Goal: Task Accomplishment & Management: Complete application form

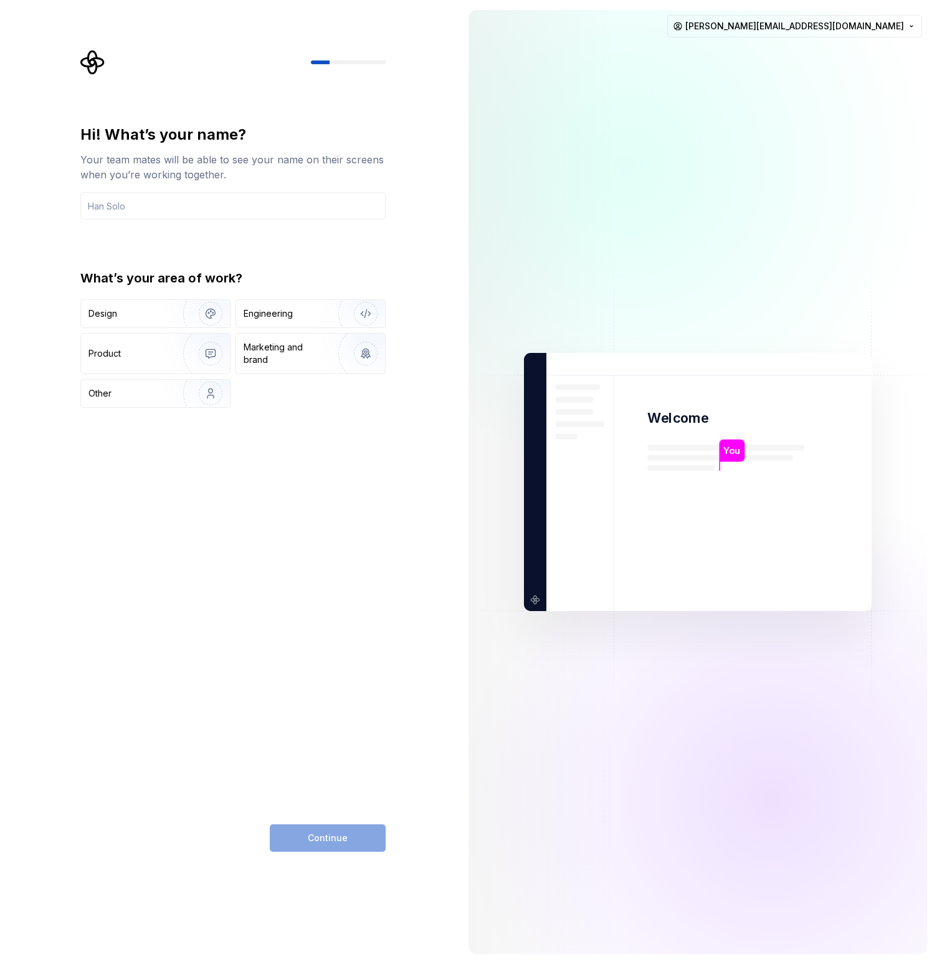
click at [350, 541] on div "Hi! What’s your name? Your team mates will be able to see your name on their sc…" at bounding box center [232, 488] width 305 height 727
click at [160, 185] on div "Hi! What’s your name? Your team mates will be able to see your name on their sc…" at bounding box center [232, 172] width 305 height 95
click at [166, 199] on input "text" at bounding box center [232, 205] width 305 height 27
drag, startPoint x: 318, startPoint y: 664, endPoint x: 262, endPoint y: 393, distance: 276.2
click at [318, 663] on div "Hi! What’s your name? Your team mates will be able to see your name on their sc…" at bounding box center [232, 488] width 305 height 727
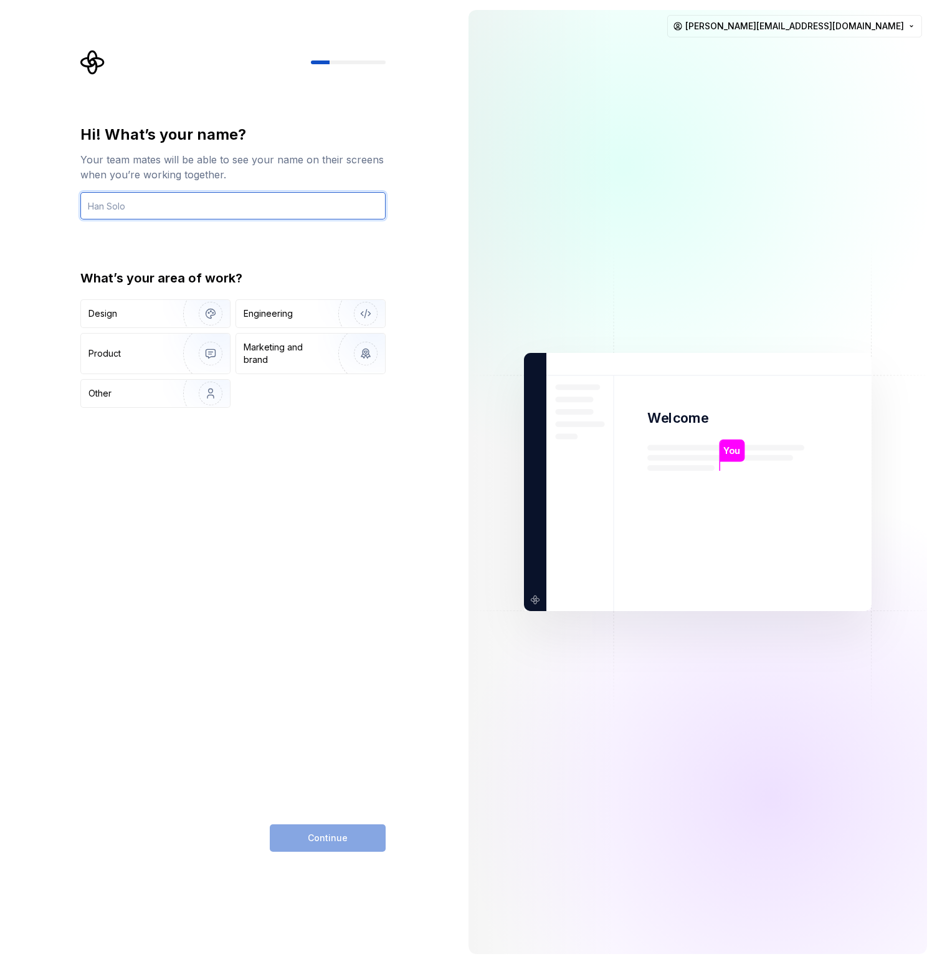
click at [136, 203] on input "text" at bounding box center [232, 205] width 305 height 27
type input "Jakub"
type input "R2 (DS)"
click at [292, 316] on div "Engineering" at bounding box center [268, 313] width 49 height 12
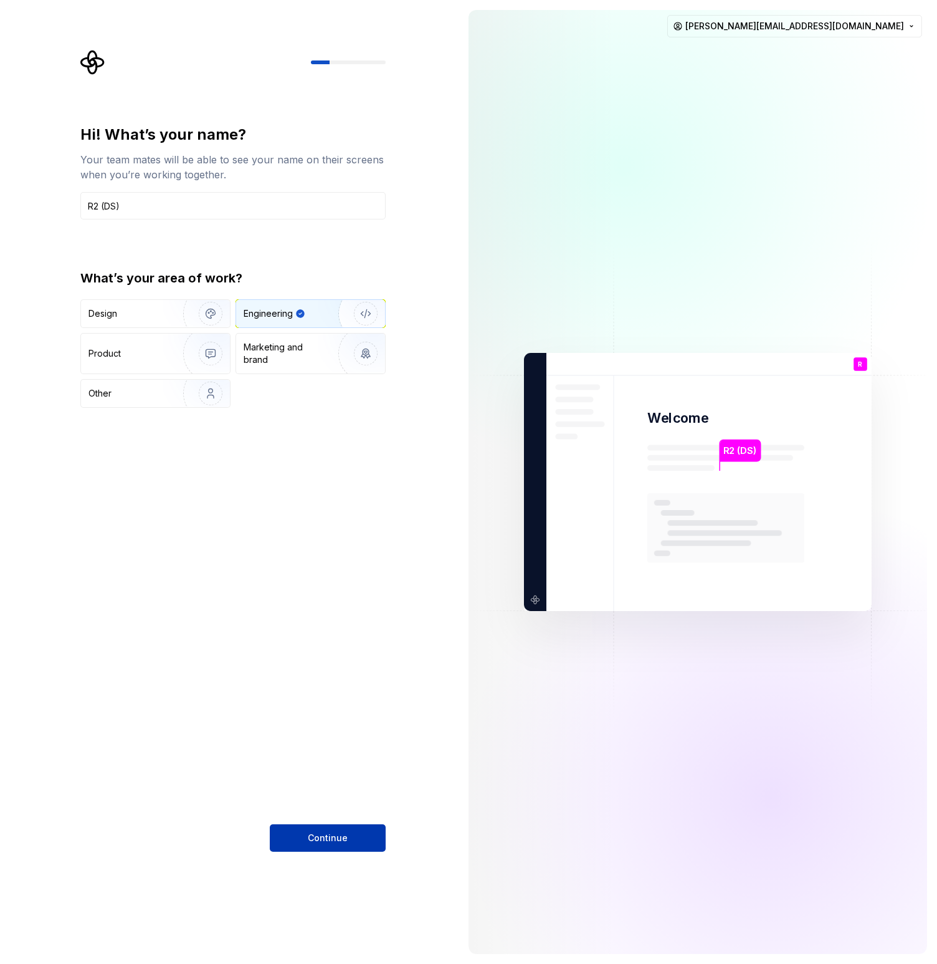
click at [330, 824] on button "Continue" at bounding box center [328, 837] width 116 height 27
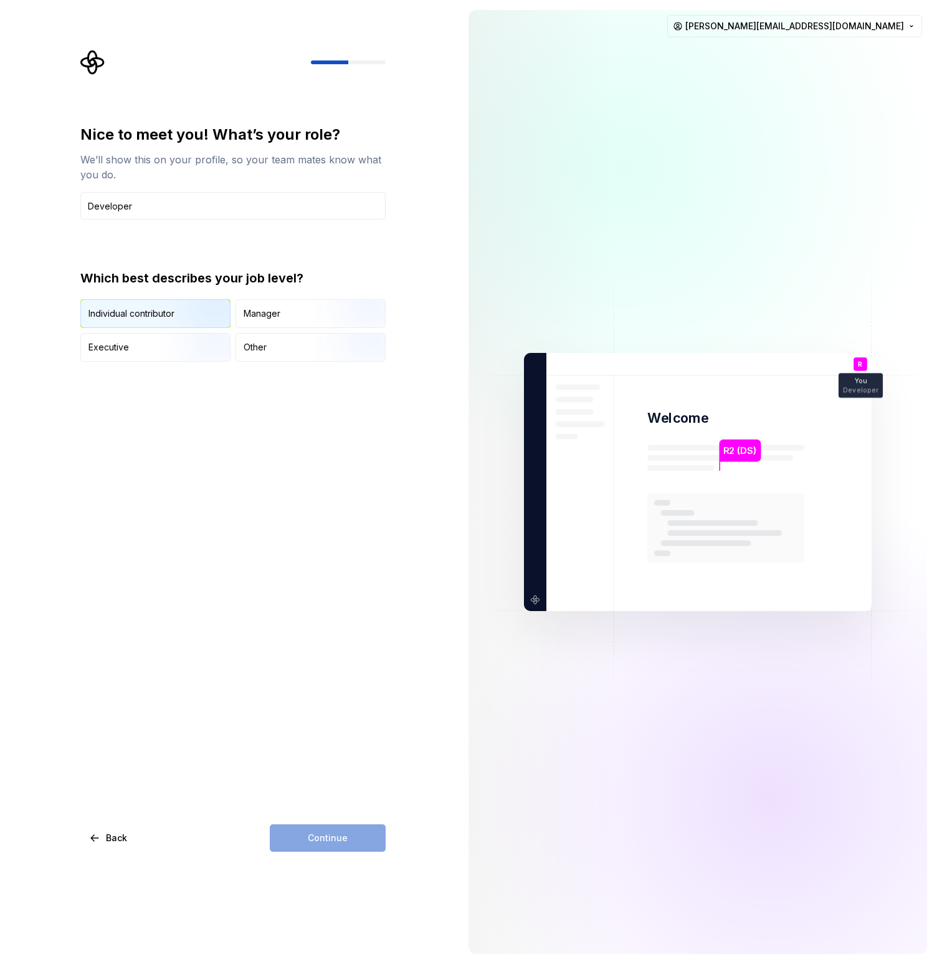
type input "Developer"
click at [175, 315] on img "button" at bounding box center [200, 329] width 80 height 84
click at [334, 838] on span "Continue" at bounding box center [328, 837] width 40 height 12
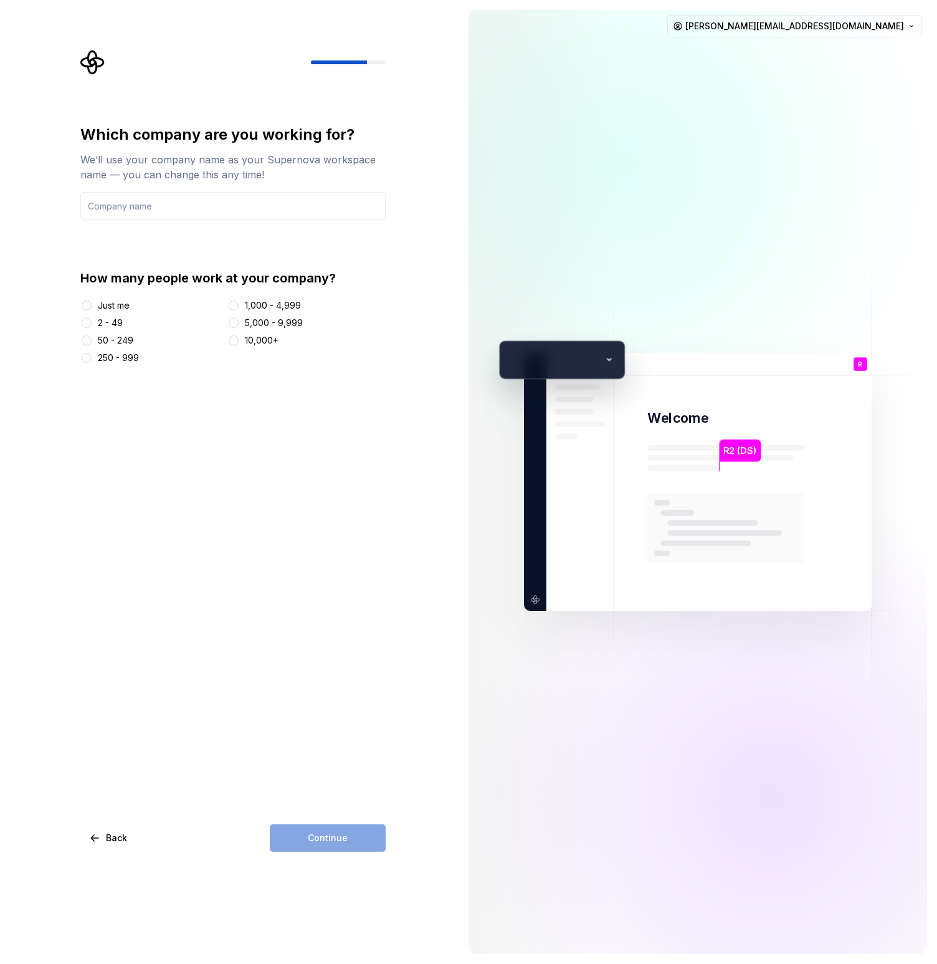
click at [95, 302] on div "Just me" at bounding box center [151, 305] width 142 height 12
click at [73, 305] on div "Which company are you working for? We’ll use your company name as your Supernov…" at bounding box center [237, 451] width 328 height 802
click at [95, 305] on div "Just me" at bounding box center [151, 305] width 142 height 12
click at [315, 835] on div "Continue" at bounding box center [328, 837] width 116 height 27
click at [83, 304] on button "Just me" at bounding box center [87, 305] width 10 height 10
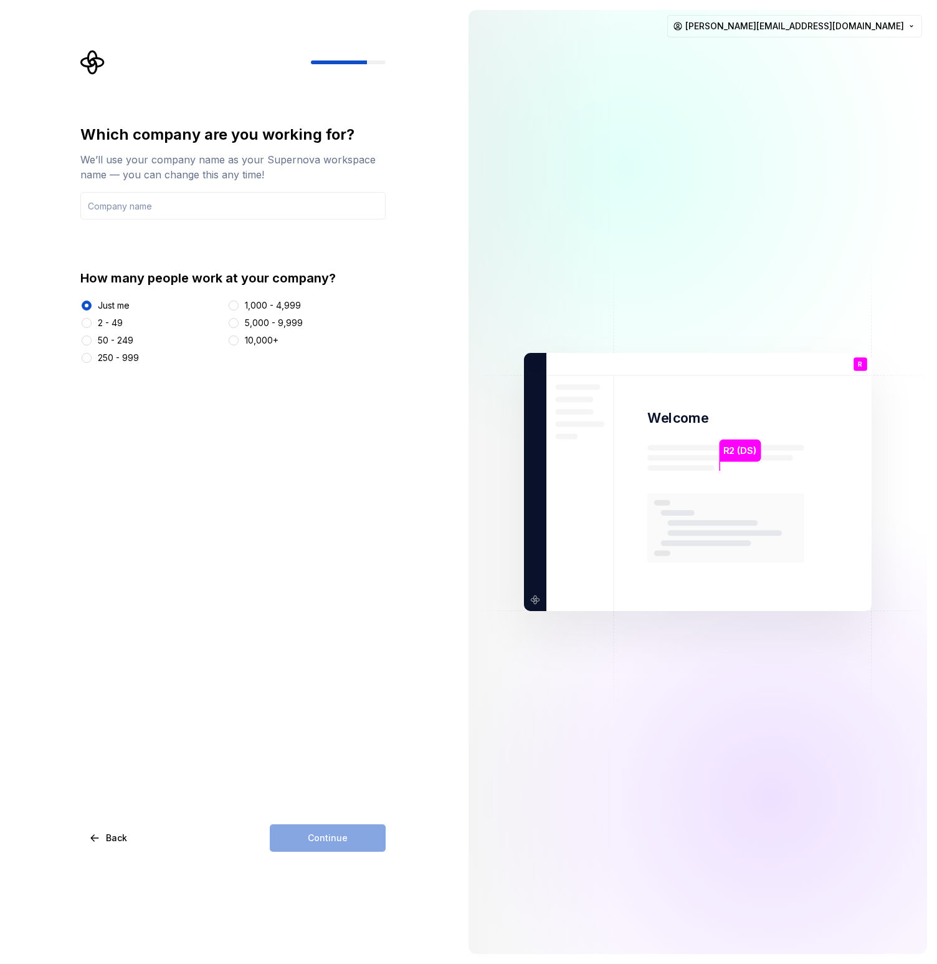
click at [128, 168] on div "We’ll use your company name as your Supernova workspace name — you can change t…" at bounding box center [232, 167] width 305 height 30
click at [132, 203] on input "text" at bounding box center [232, 205] width 305 height 27
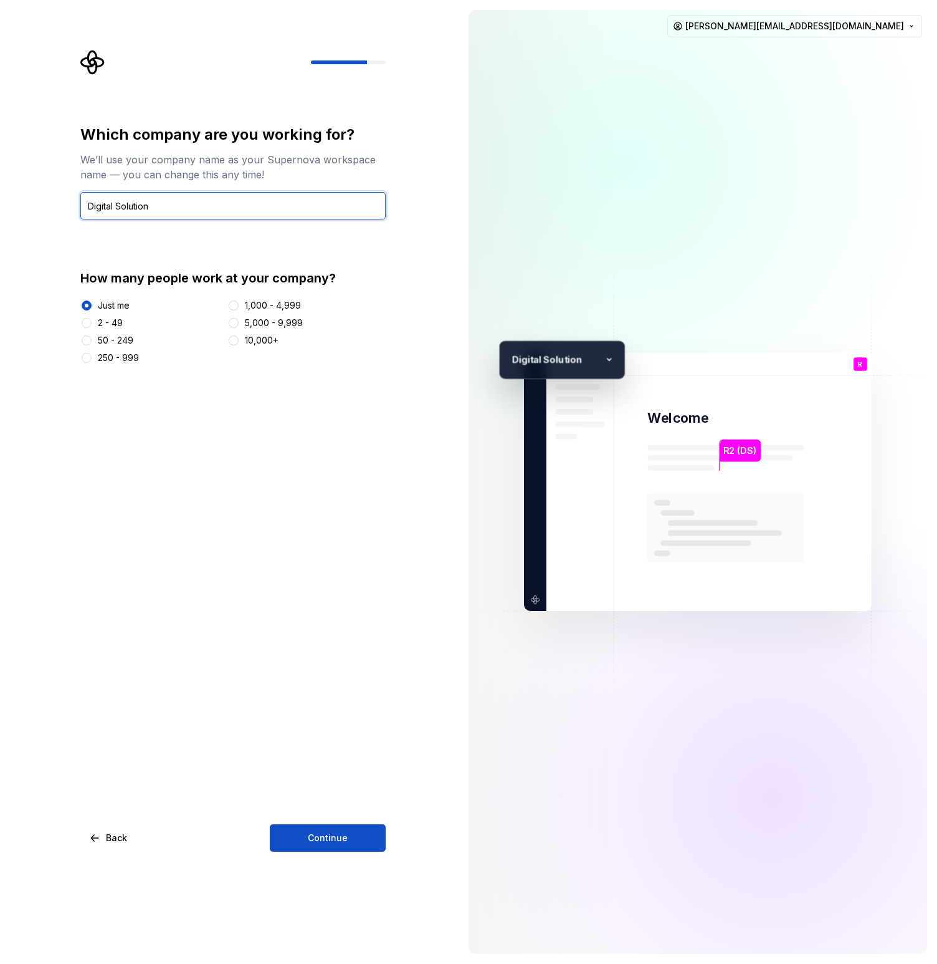
type input "Digital Solutions"
type input "Me"
click at [292, 862] on div "Which company are you working for? We’ll use your company name as your Supernov…" at bounding box center [229, 482] width 459 height 964
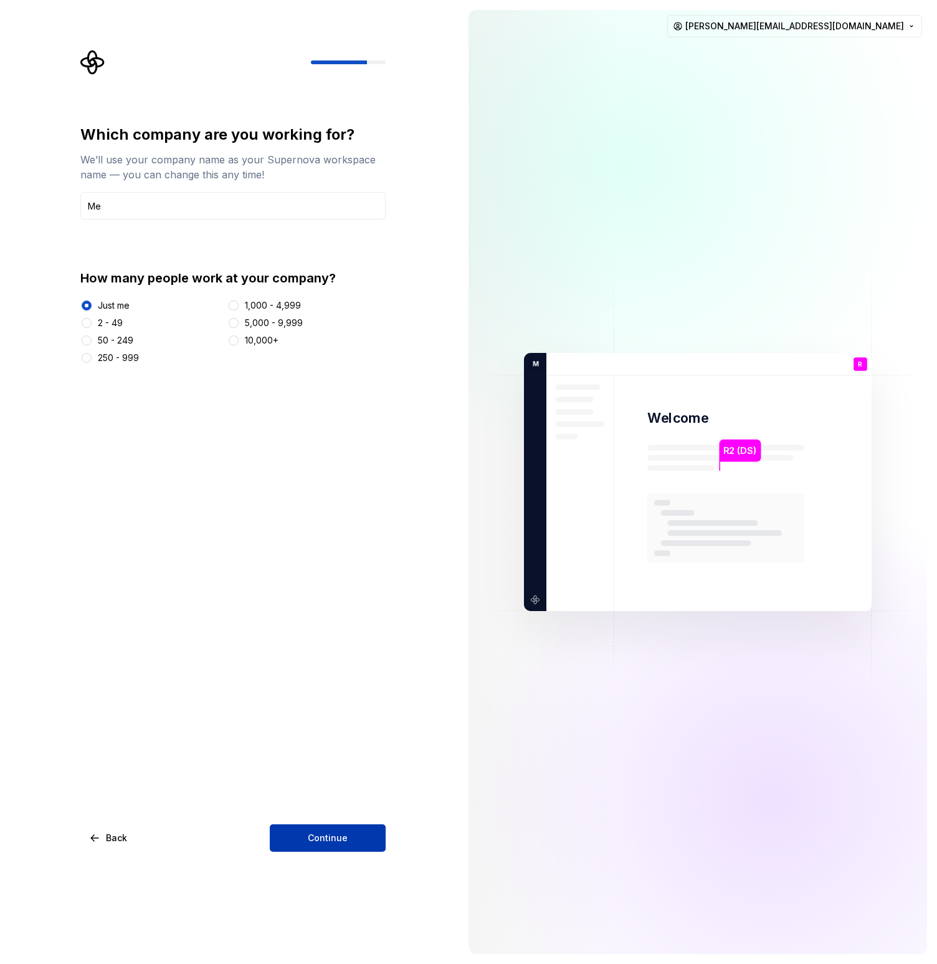
click at [297, 833] on button "Continue" at bounding box center [328, 837] width 116 height 27
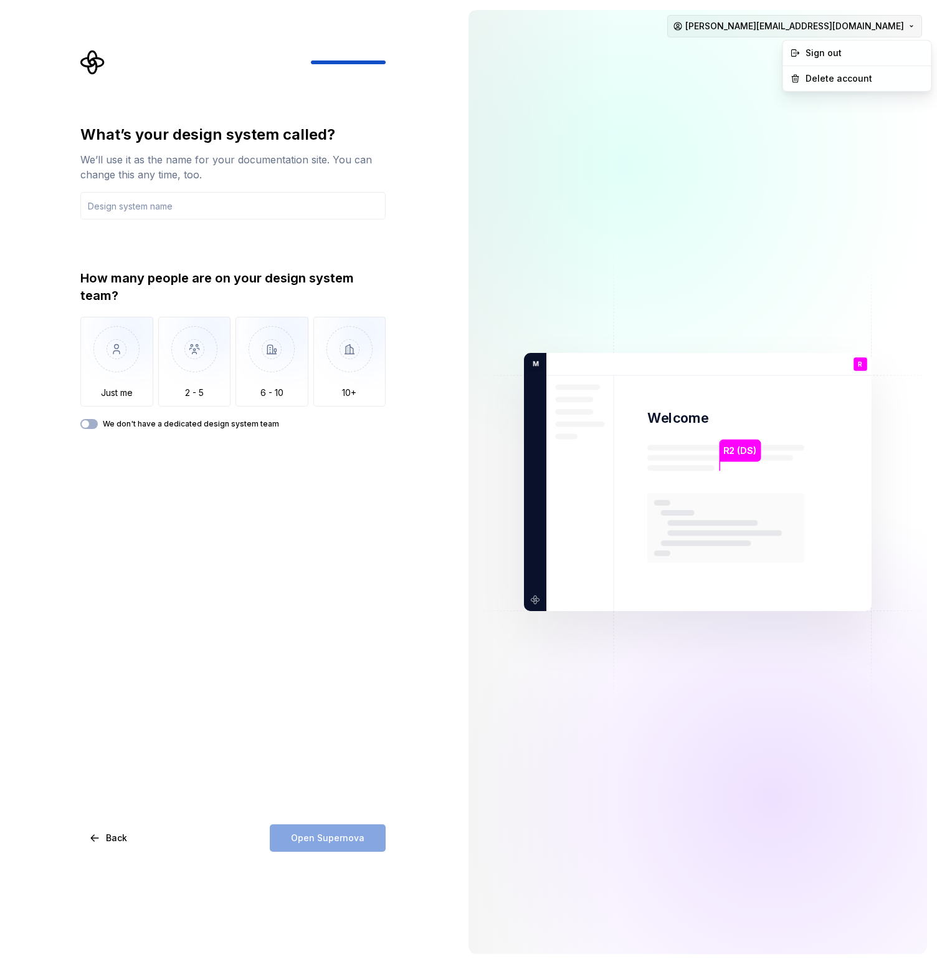
click at [870, 28] on html "What’s your design system called? We’ll use it as the name for your documentati…" at bounding box center [468, 482] width 937 height 964
click at [625, 151] on html "What’s your design system called? We’ll use it as the name for your documentati…" at bounding box center [468, 482] width 937 height 964
click at [160, 203] on input "text" at bounding box center [232, 205] width 305 height 27
click at [115, 359] on img "button" at bounding box center [116, 359] width 73 height 84
click at [297, 839] on div "Open Supernova" at bounding box center [328, 837] width 116 height 27
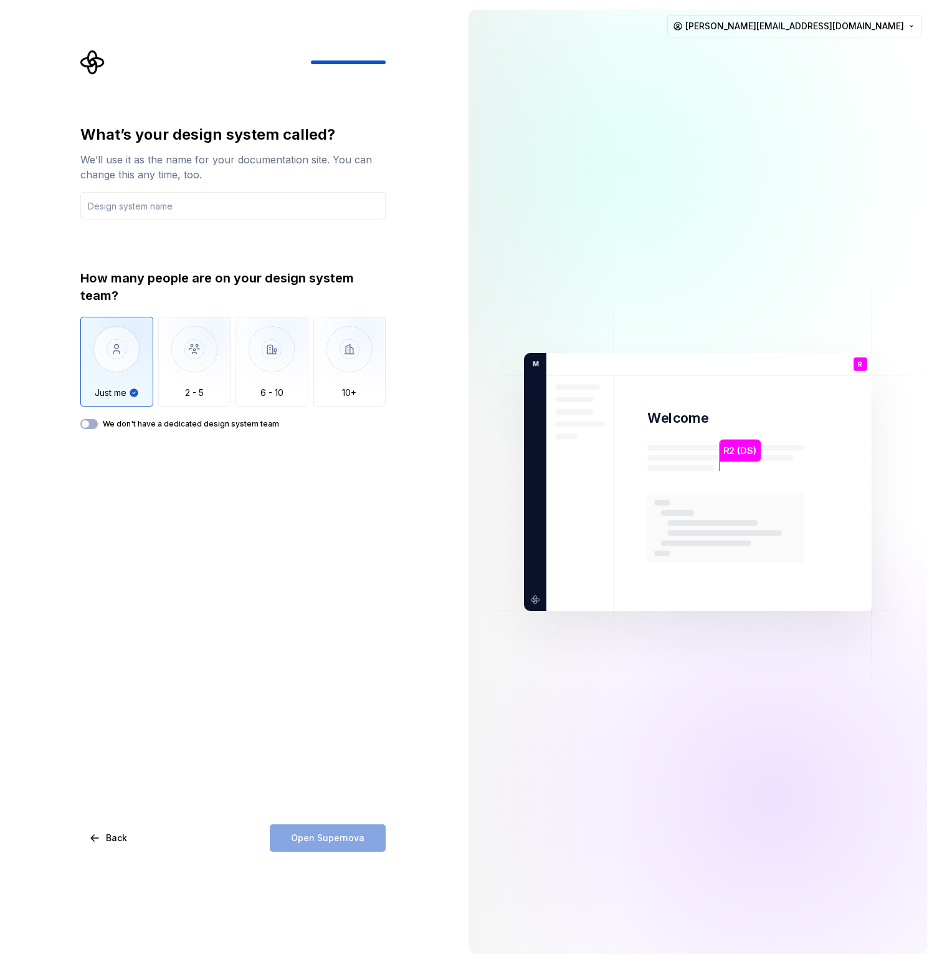
click at [297, 839] on div "Open Supernova" at bounding box center [328, 837] width 116 height 27
click at [112, 210] on input "text" at bounding box center [232, 205] width 305 height 27
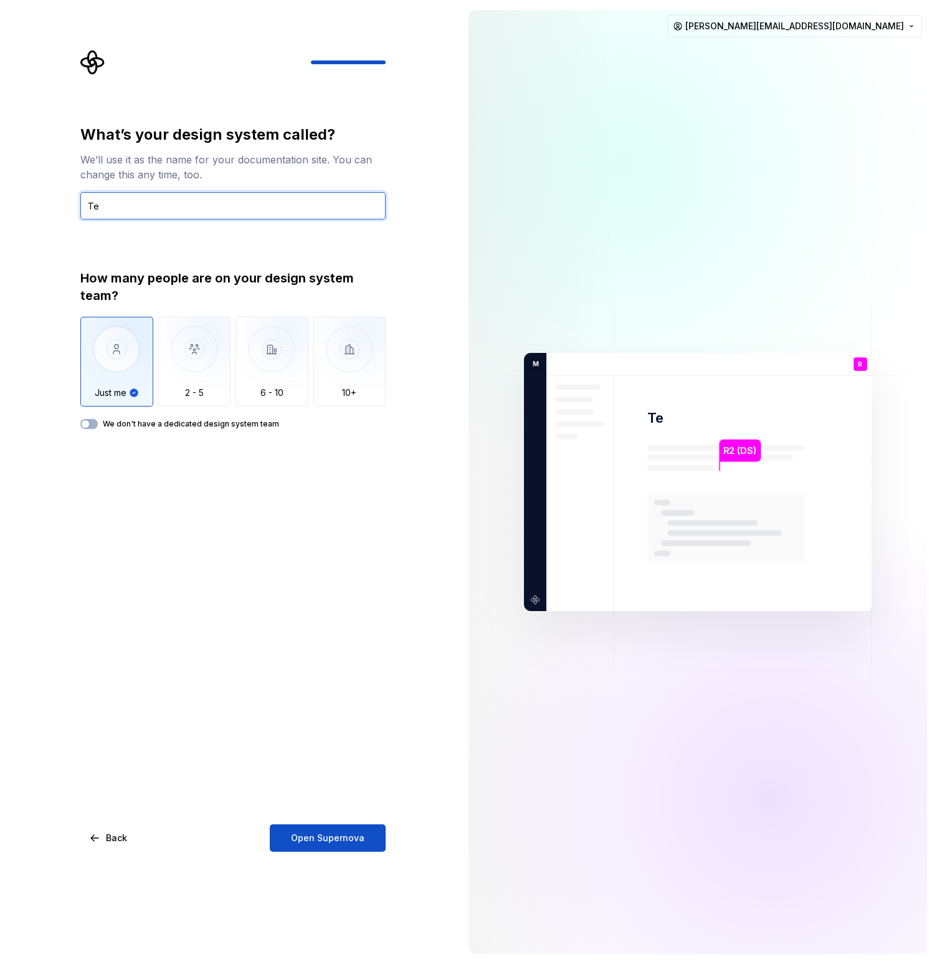
type input "T"
type input "Integration"
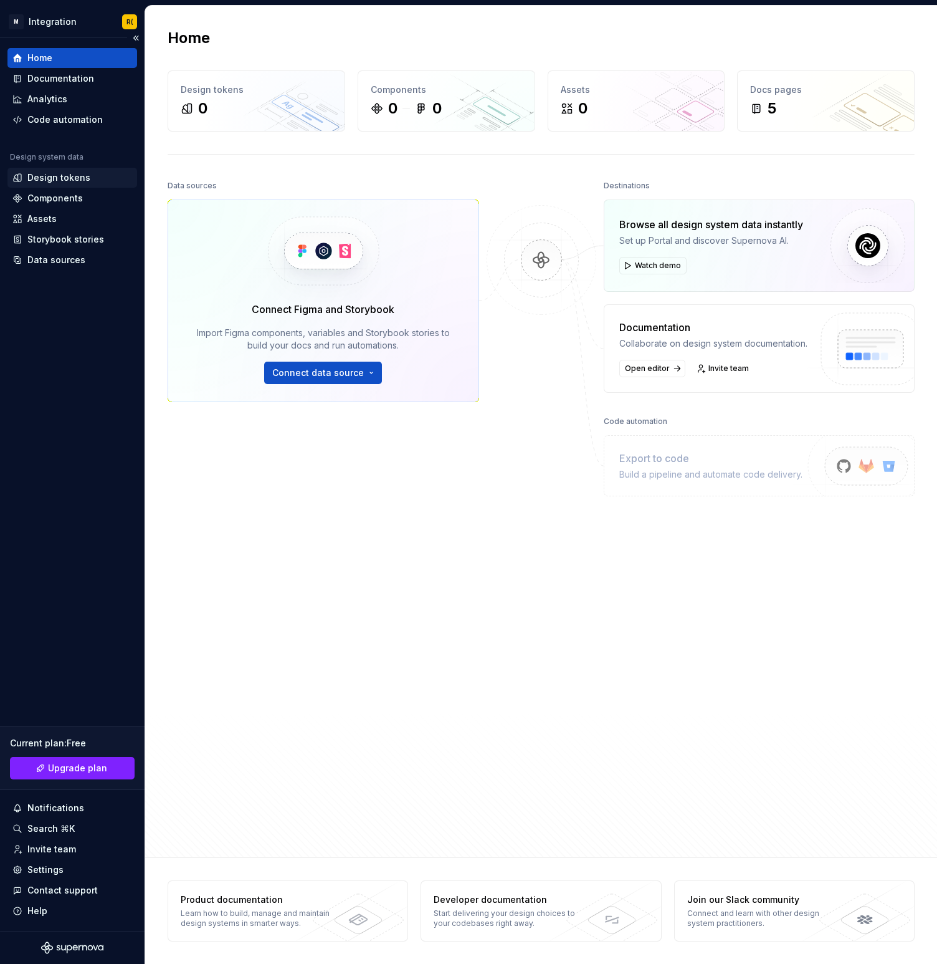
click at [52, 182] on div "Design tokens" at bounding box center [58, 177] width 63 height 12
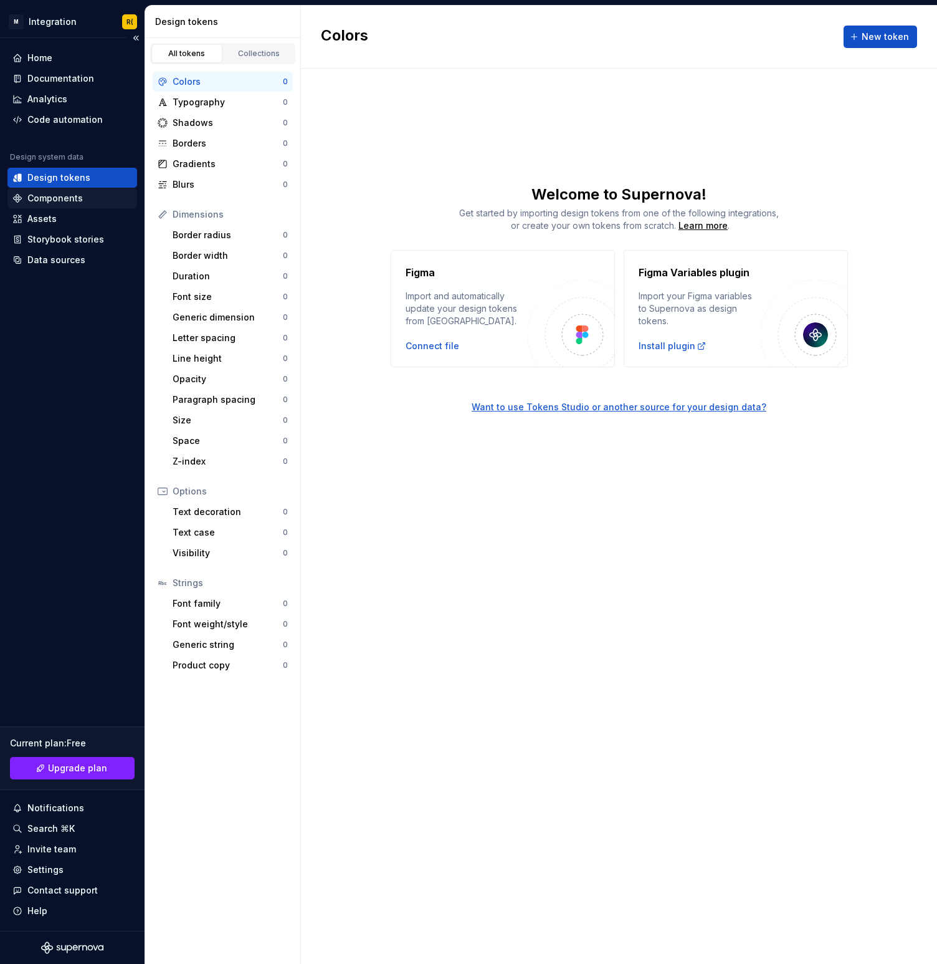
click at [69, 192] on div "Components" at bounding box center [54, 198] width 55 height 12
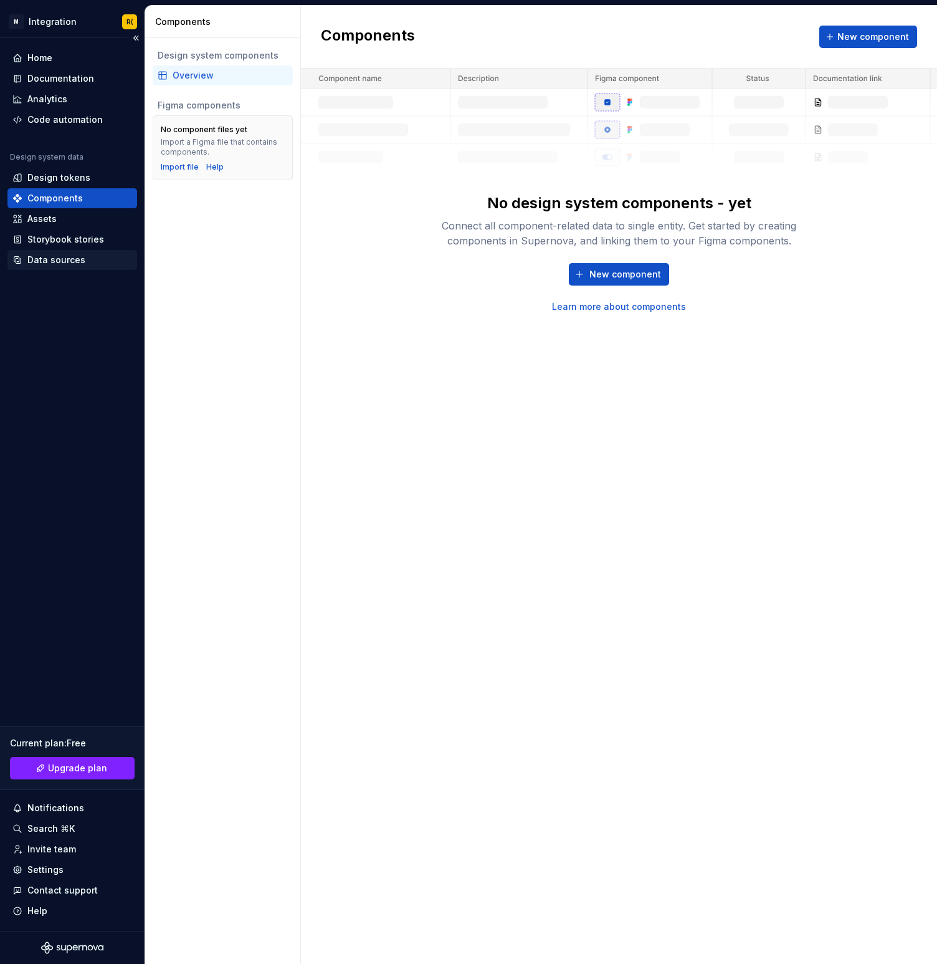
click at [72, 263] on div "Data sources" at bounding box center [56, 260] width 58 height 12
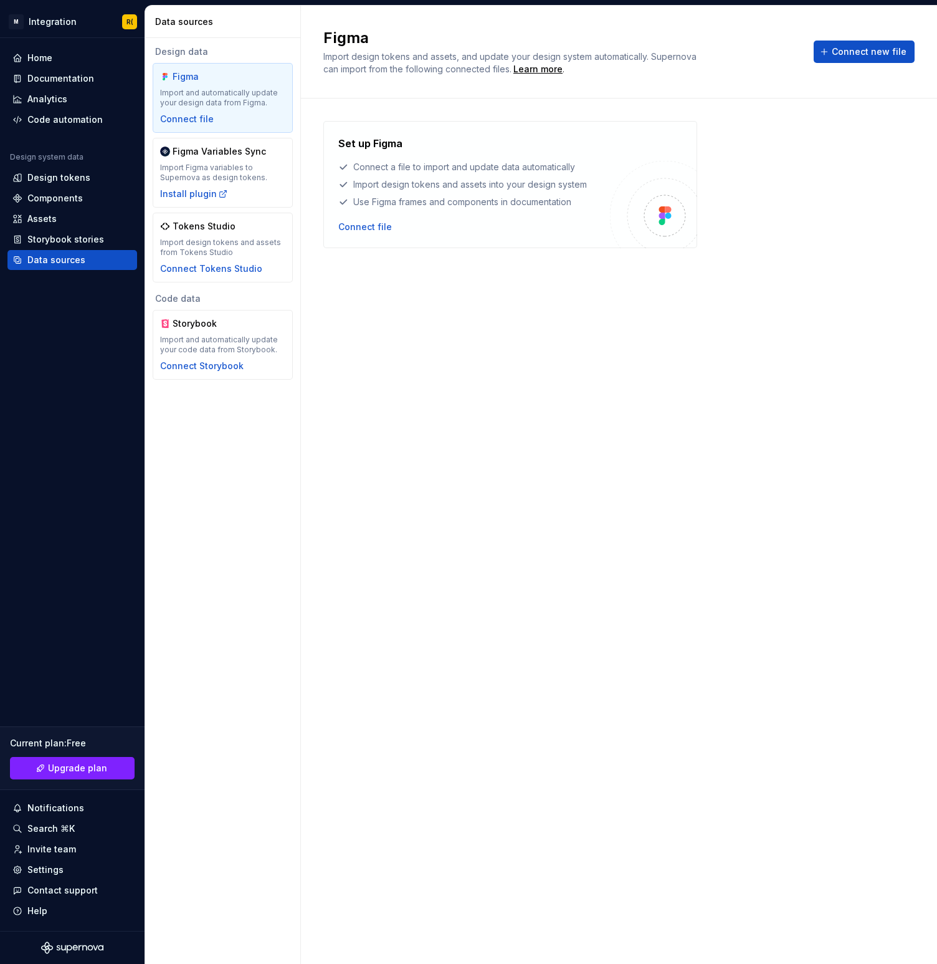
drag, startPoint x: 380, startPoint y: 340, endPoint x: 311, endPoint y: 338, distance: 69.2
click at [380, 339] on div "Set up Figma Connect a file to import and update data automatically Import desi…" at bounding box center [618, 518] width 591 height 795
click at [220, 536] on div "Design data Figma Import and automatically update your design data from Figma. …" at bounding box center [222, 501] width 155 height 926
click at [56, 831] on div "Search ⌘K" at bounding box center [50, 828] width 47 height 12
click at [67, 592] on div "Home Documentation Analytics Code automation Design system data Design tokens C…" at bounding box center [72, 484] width 145 height 893
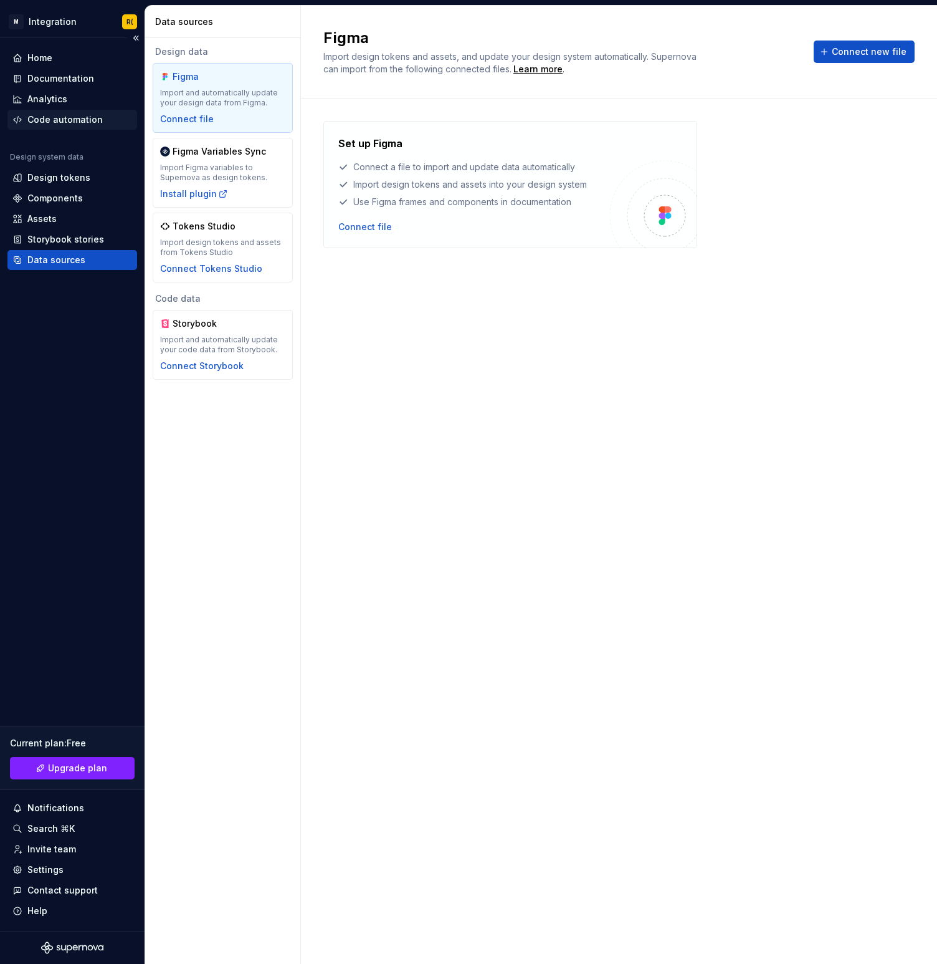
click at [98, 120] on div "Code automation" at bounding box center [64, 119] width 75 height 12
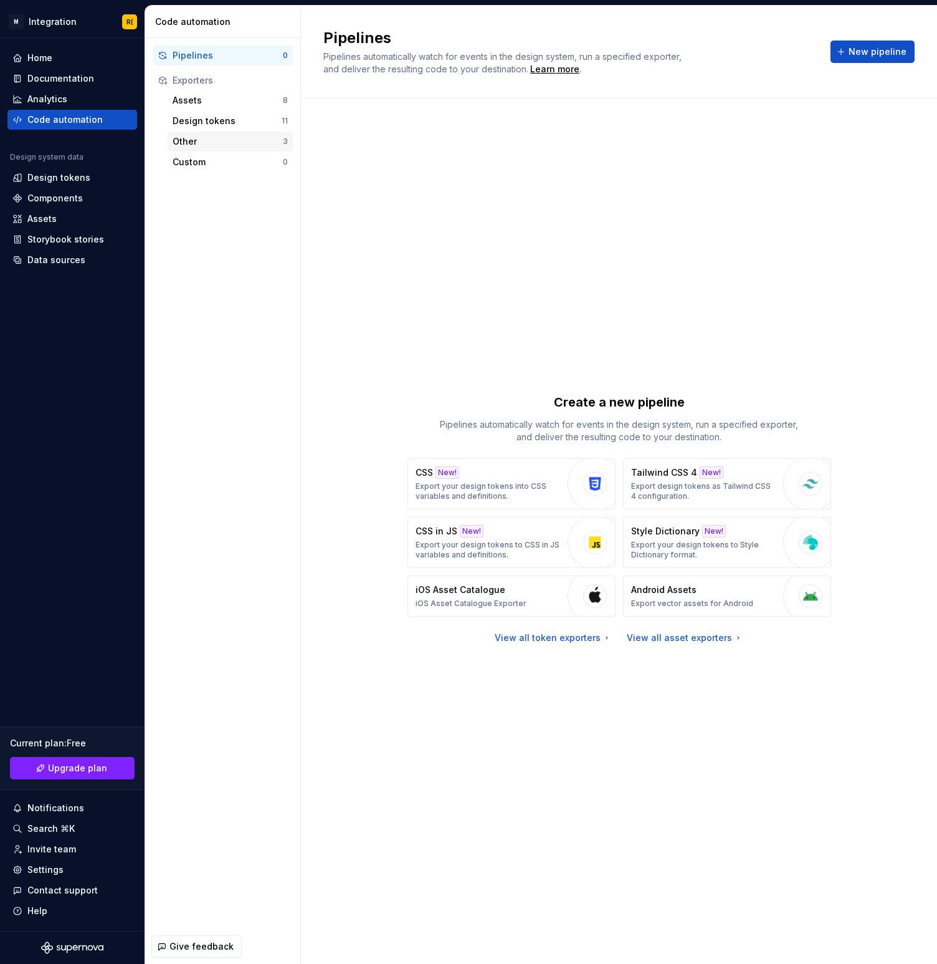
click at [204, 136] on div "Other" at bounding box center [228, 141] width 110 height 12
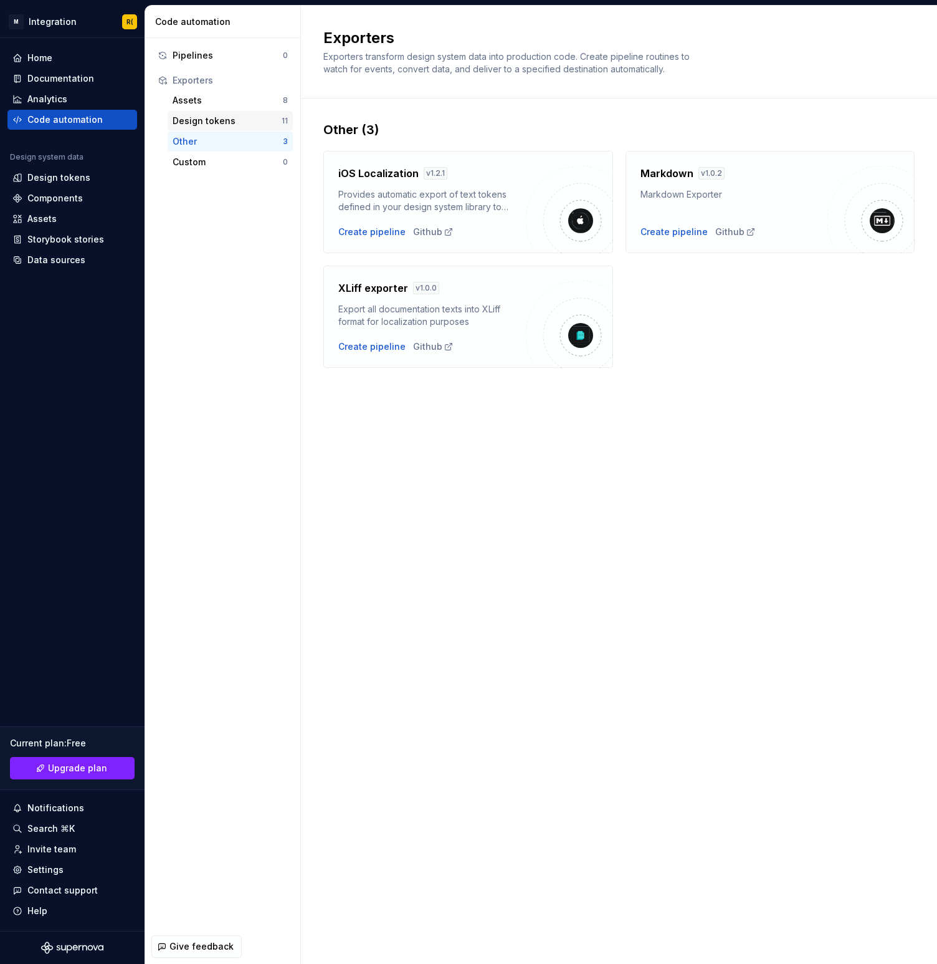
click at [201, 120] on div "Design tokens" at bounding box center [227, 121] width 109 height 12
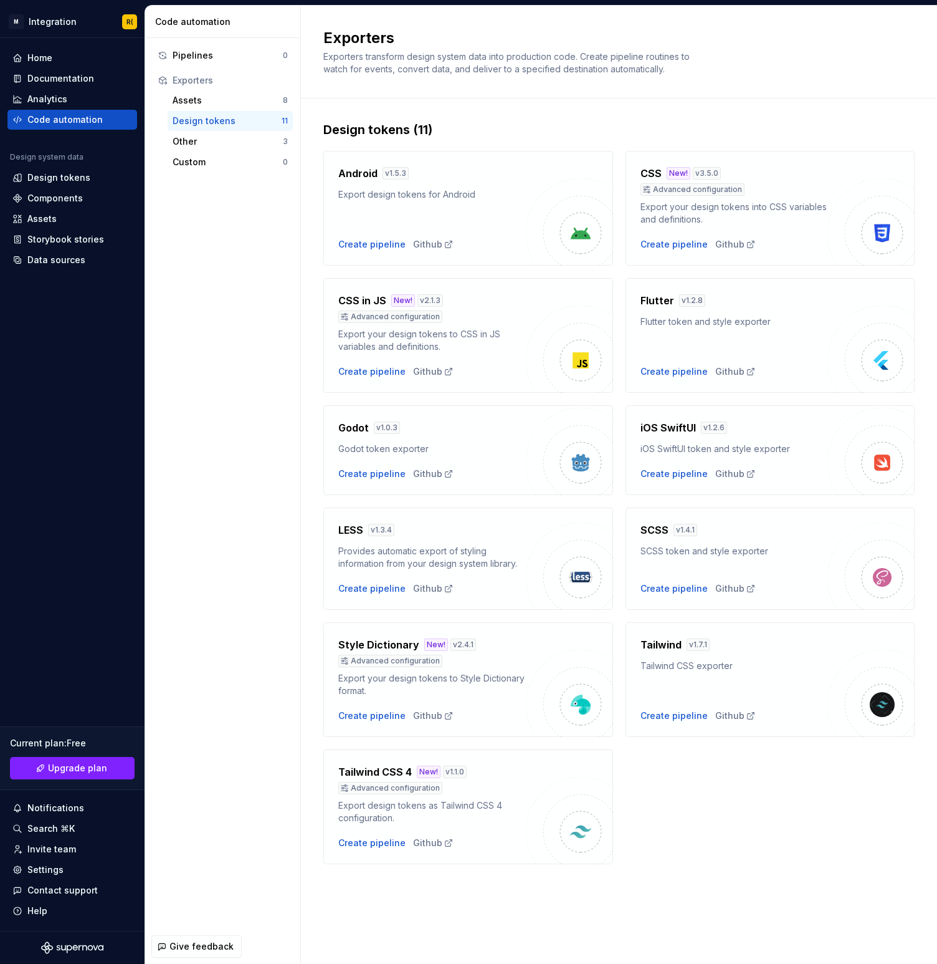
click at [208, 383] on div "Pipelines 0 Exporters Assets 8 Design tokens 11 Other 3 Custom 0" at bounding box center [222, 483] width 155 height 891
click at [191, 154] on div "Custom 0" at bounding box center [230, 162] width 125 height 20
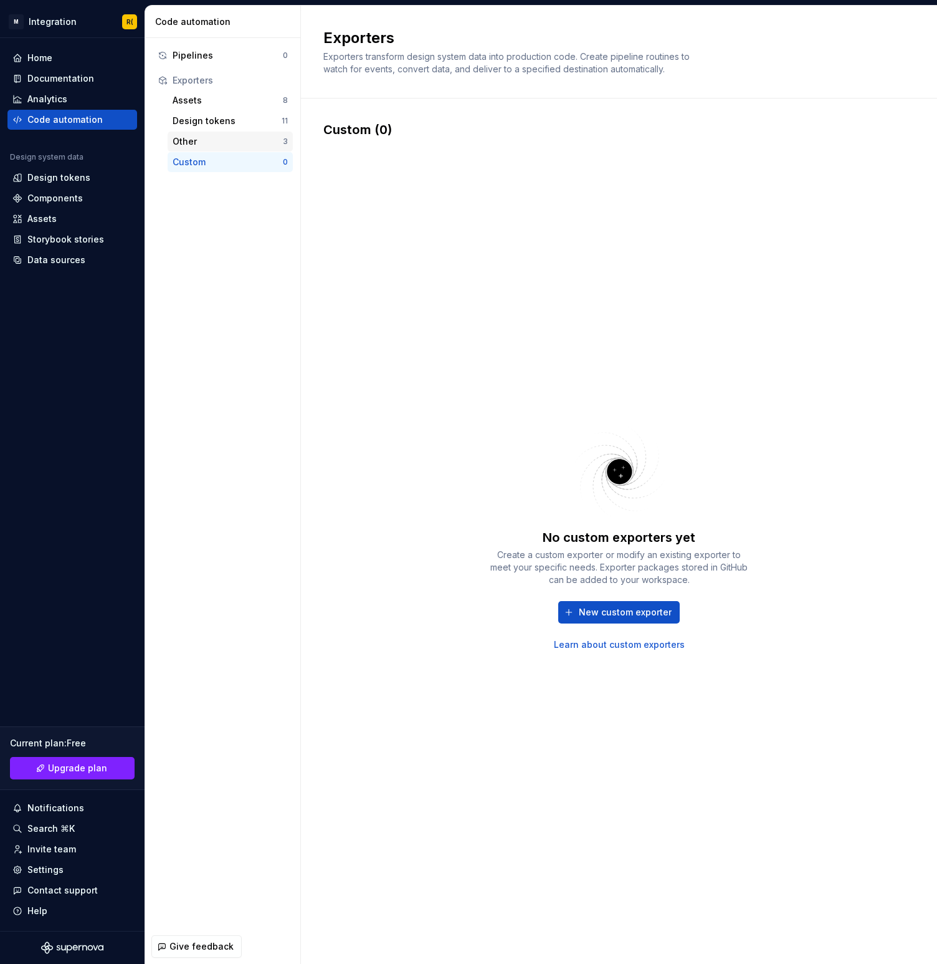
click at [189, 143] on div "Other" at bounding box center [228, 141] width 110 height 12
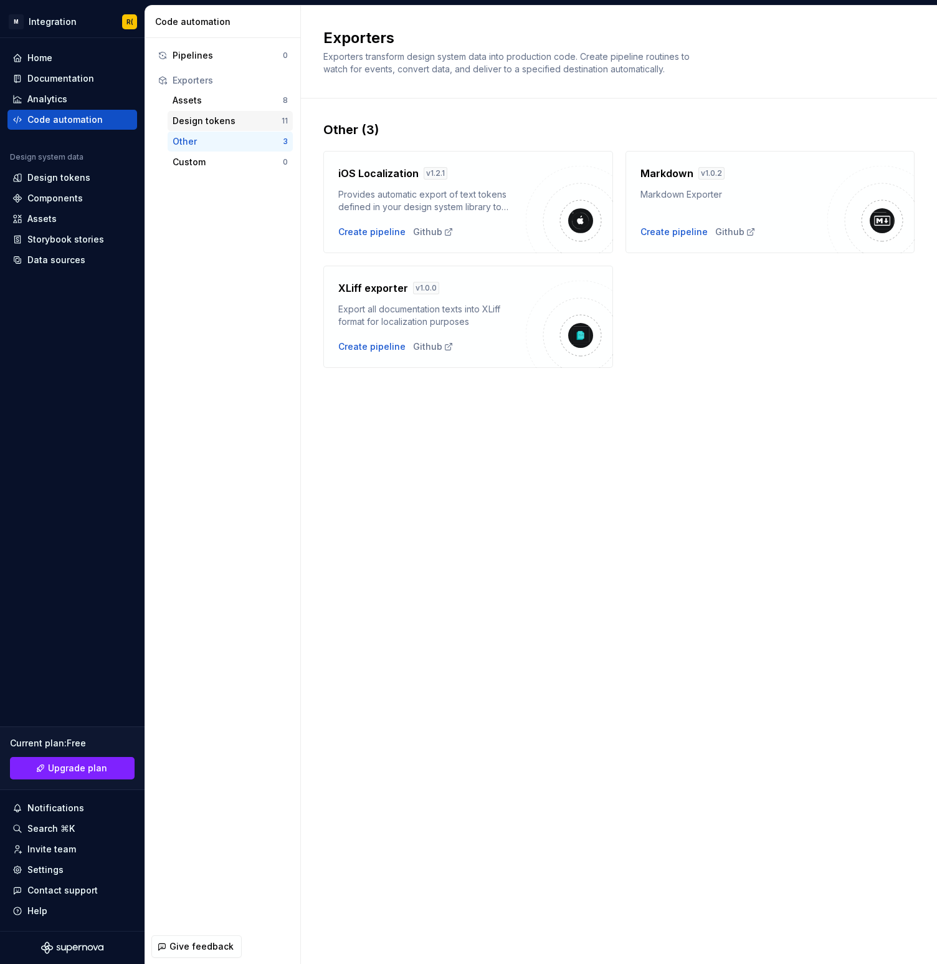
click at [201, 128] on div "Design tokens 11" at bounding box center [230, 121] width 125 height 20
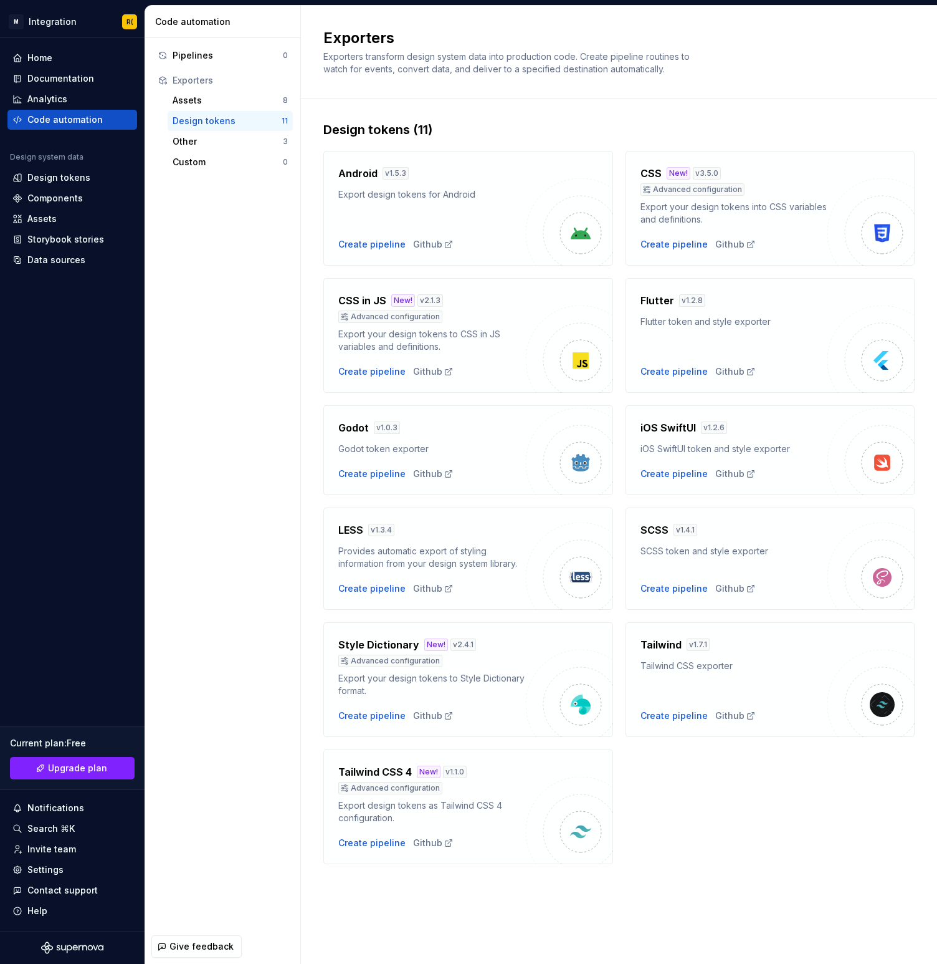
click at [853, 364] on img at bounding box center [871, 348] width 87 height 87
click at [59, 180] on div "Design tokens" at bounding box center [58, 177] width 63 height 12
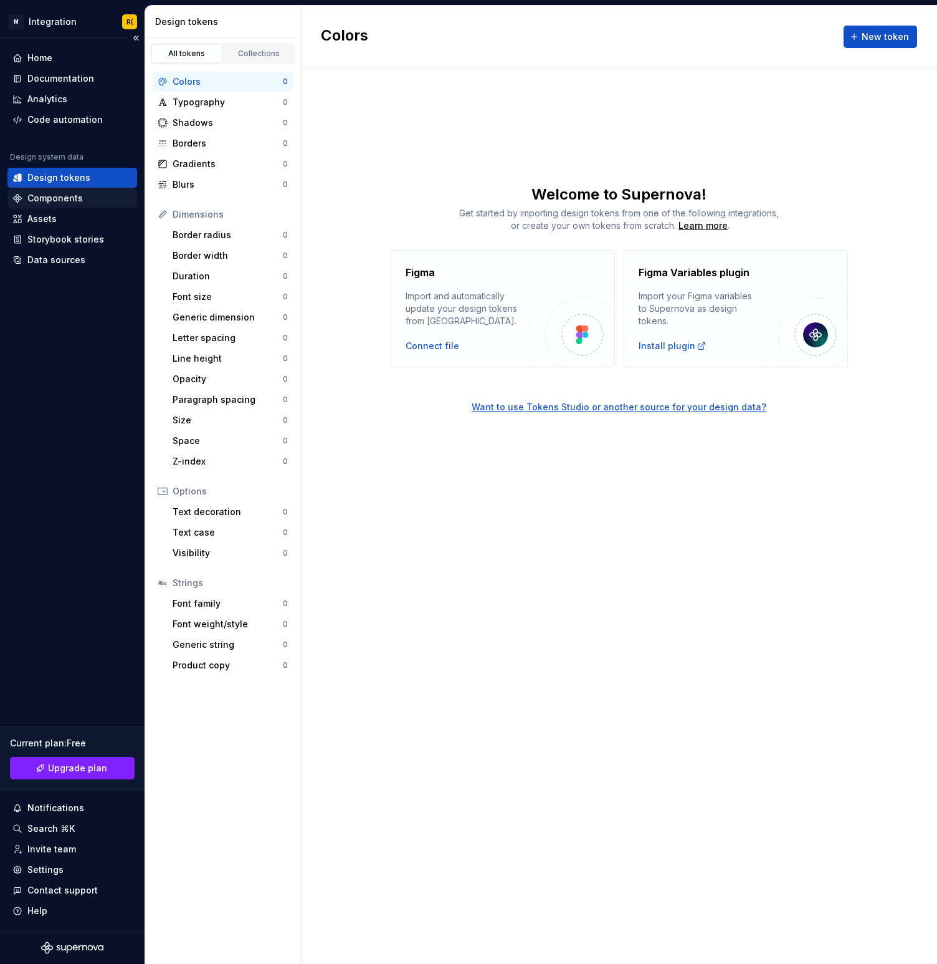
click at [107, 194] on div "Components" at bounding box center [72, 198] width 120 height 12
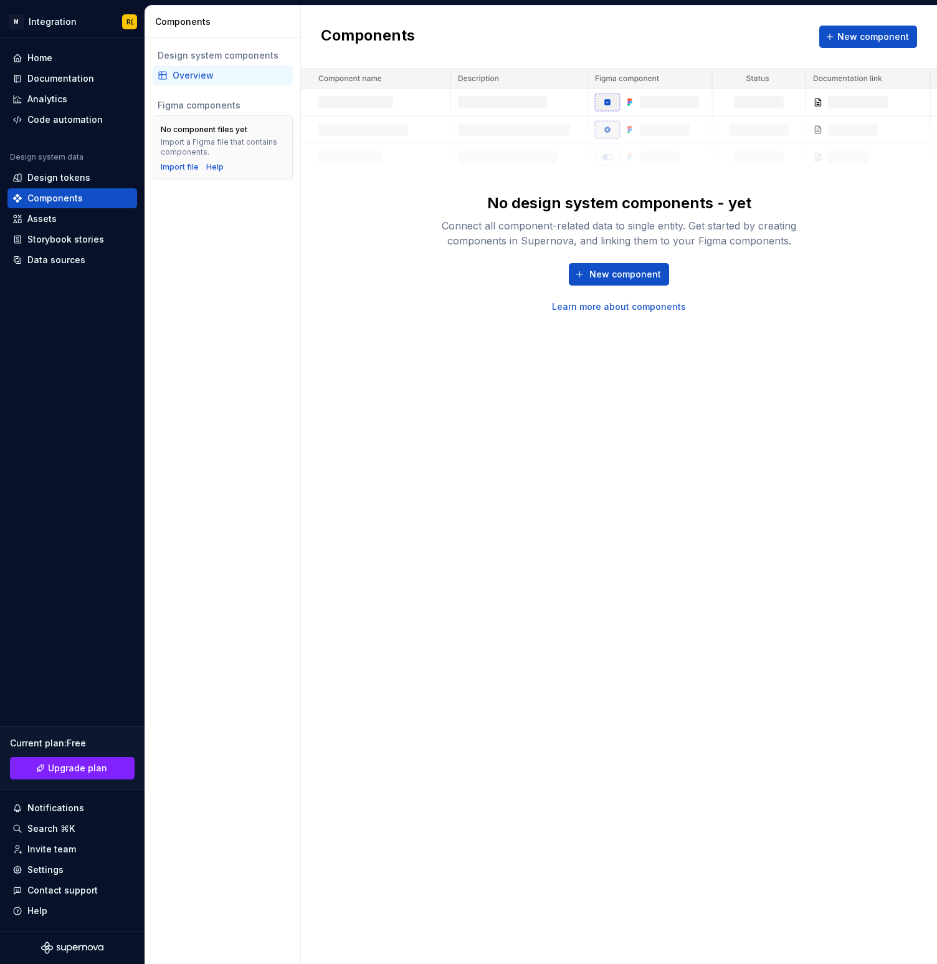
click at [216, 247] on div "Design system components Overview Figma components No component files yet Impor…" at bounding box center [222, 501] width 155 height 926
click at [413, 280] on div "No design system components - yet Connect all component-related data to single …" at bounding box center [619, 191] width 636 height 244
click at [37, 224] on div "Assets" at bounding box center [41, 219] width 29 height 12
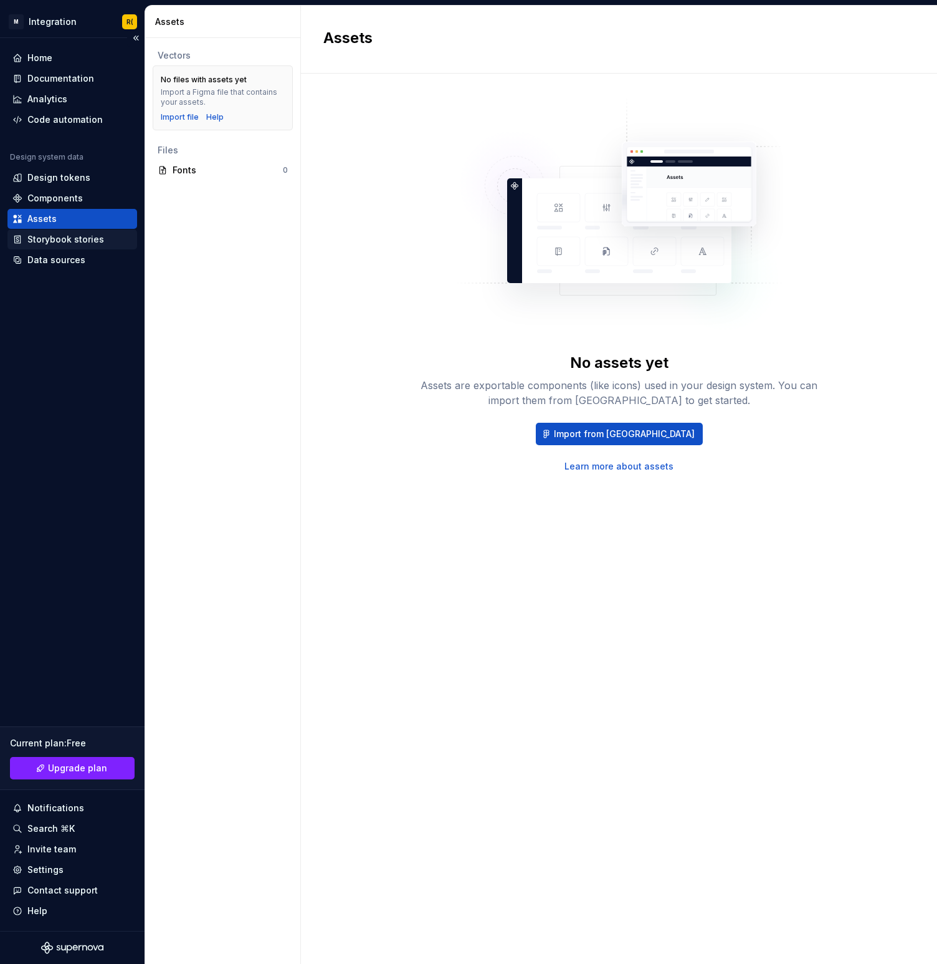
click at [59, 241] on div "Storybook stories" at bounding box center [65, 239] width 77 height 12
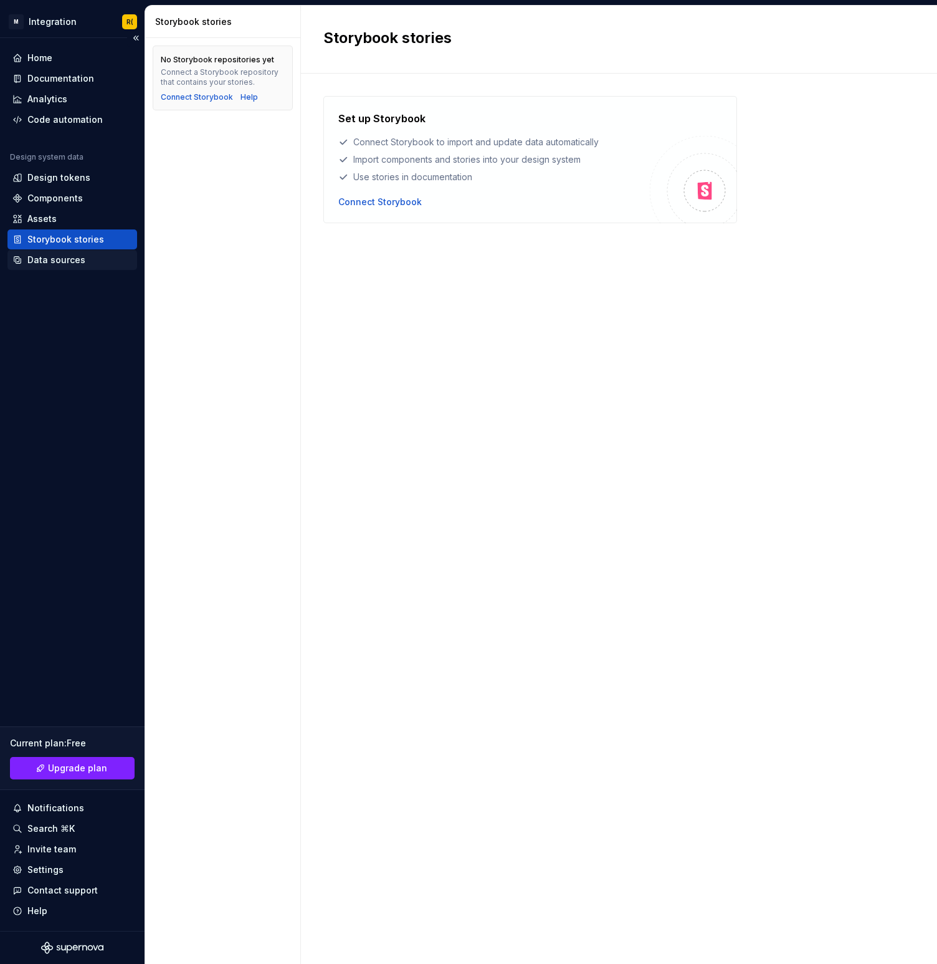
click at [66, 267] on div "Data sources" at bounding box center [72, 260] width 130 height 20
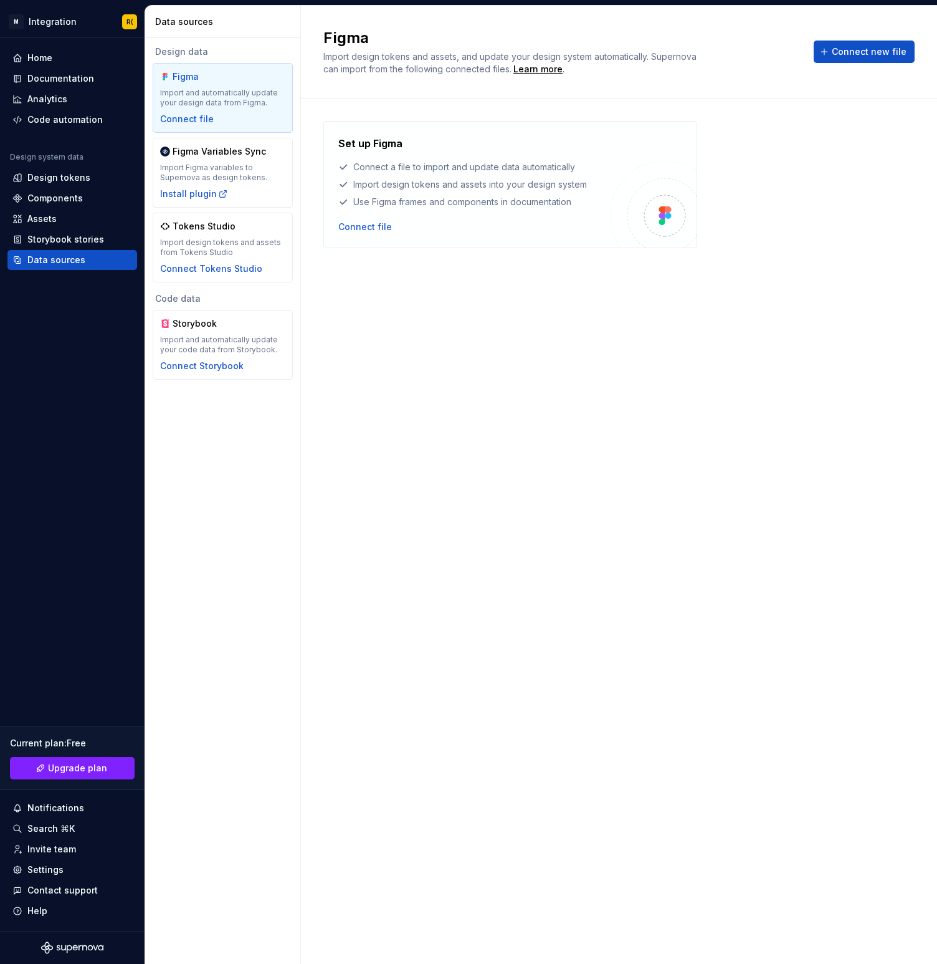
click at [251, 458] on div "Design data Figma Import and automatically update your design data from Figma. …" at bounding box center [222, 501] width 155 height 926
click at [830, 52] on button "Connect new file" at bounding box center [864, 52] width 101 height 22
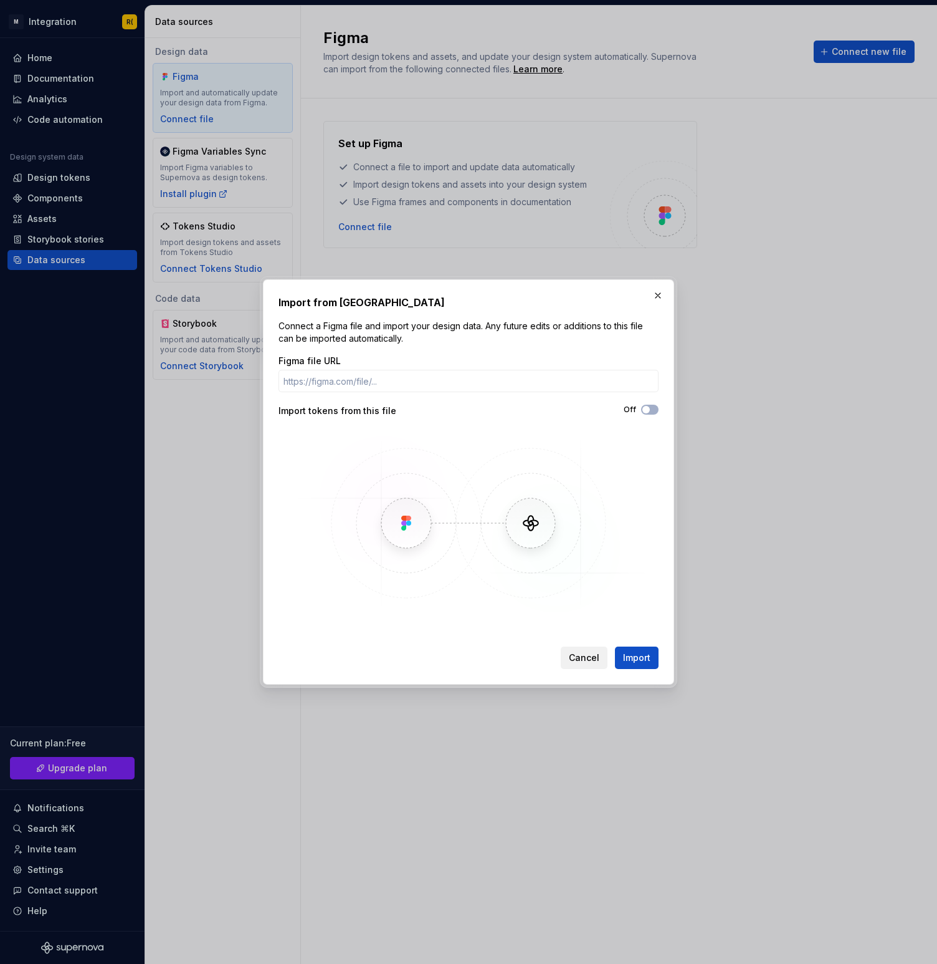
click at [580, 659] on span "Cancel" at bounding box center [584, 657] width 31 height 12
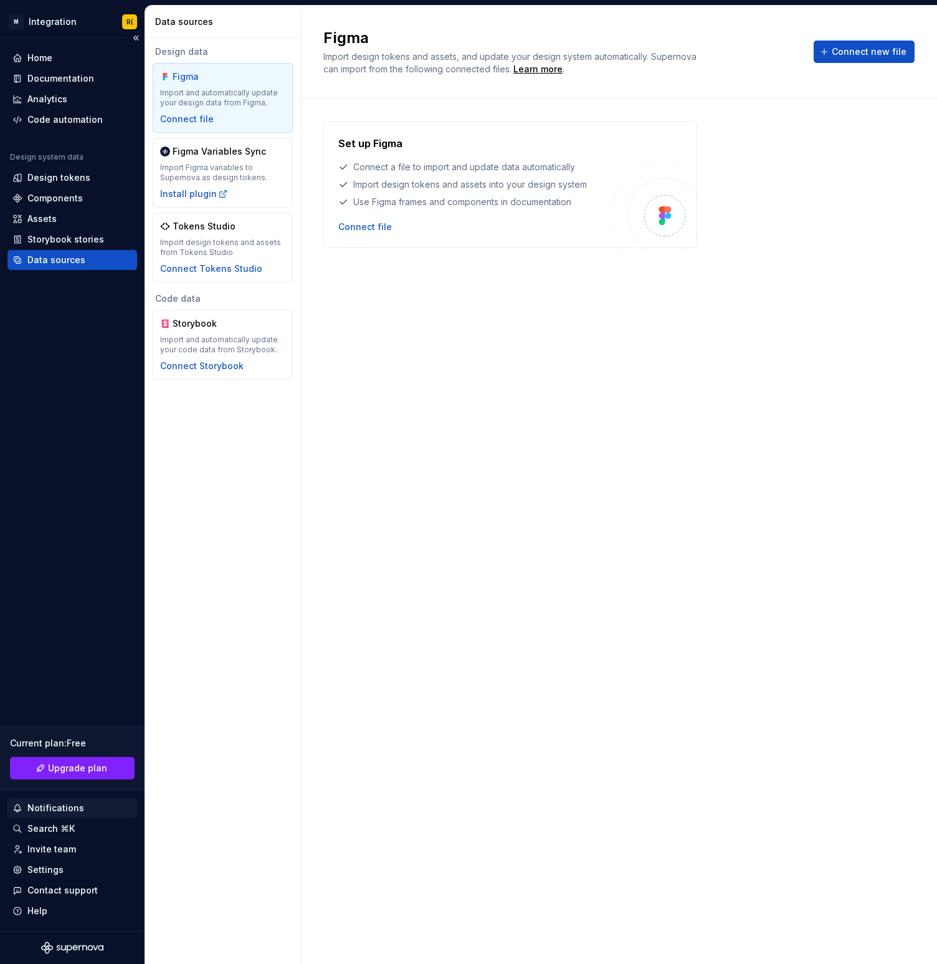
click at [45, 801] on div "Notifications" at bounding box center [72, 808] width 130 height 20
click at [365, 462] on html "M Integration R( Home Documentation Analytics Code automation Design system dat…" at bounding box center [468, 482] width 937 height 964
click at [378, 424] on div "Set up Figma Connect a file to import and update data automatically Import desi…" at bounding box center [618, 518] width 591 height 795
click at [41, 112] on div "Code automation" at bounding box center [72, 120] width 130 height 20
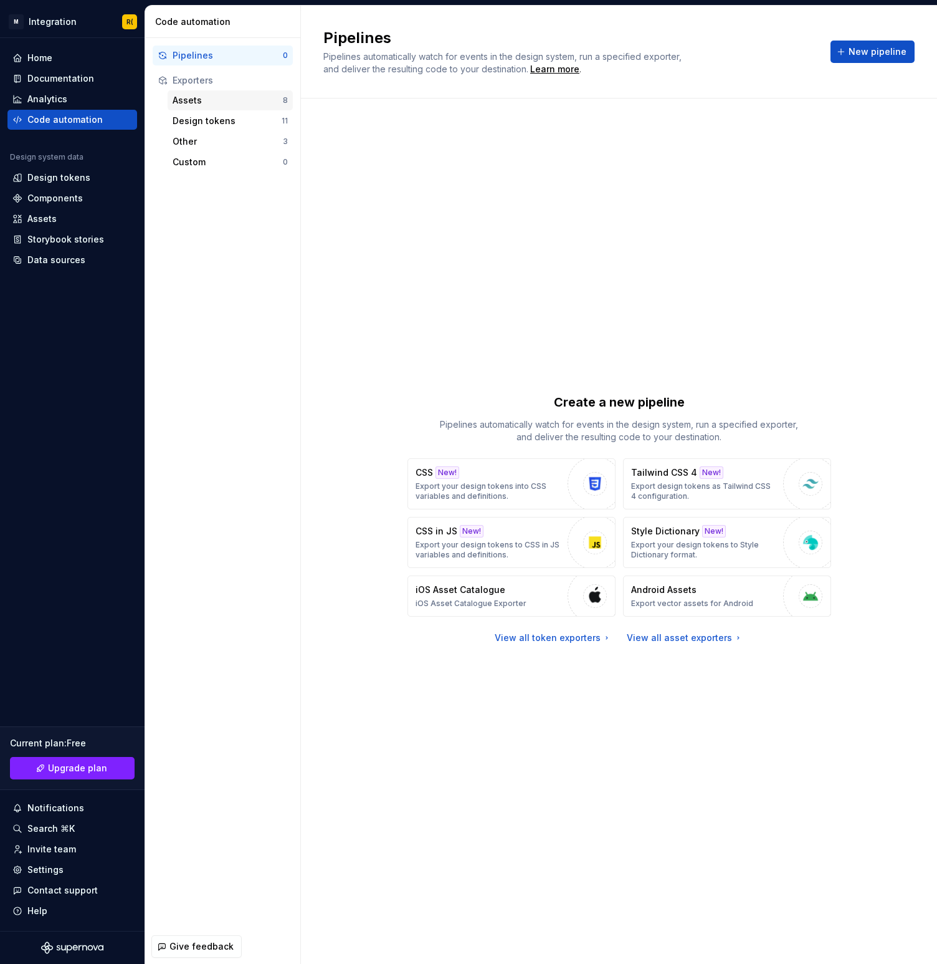
click at [191, 108] on div "Assets 8" at bounding box center [230, 100] width 125 height 20
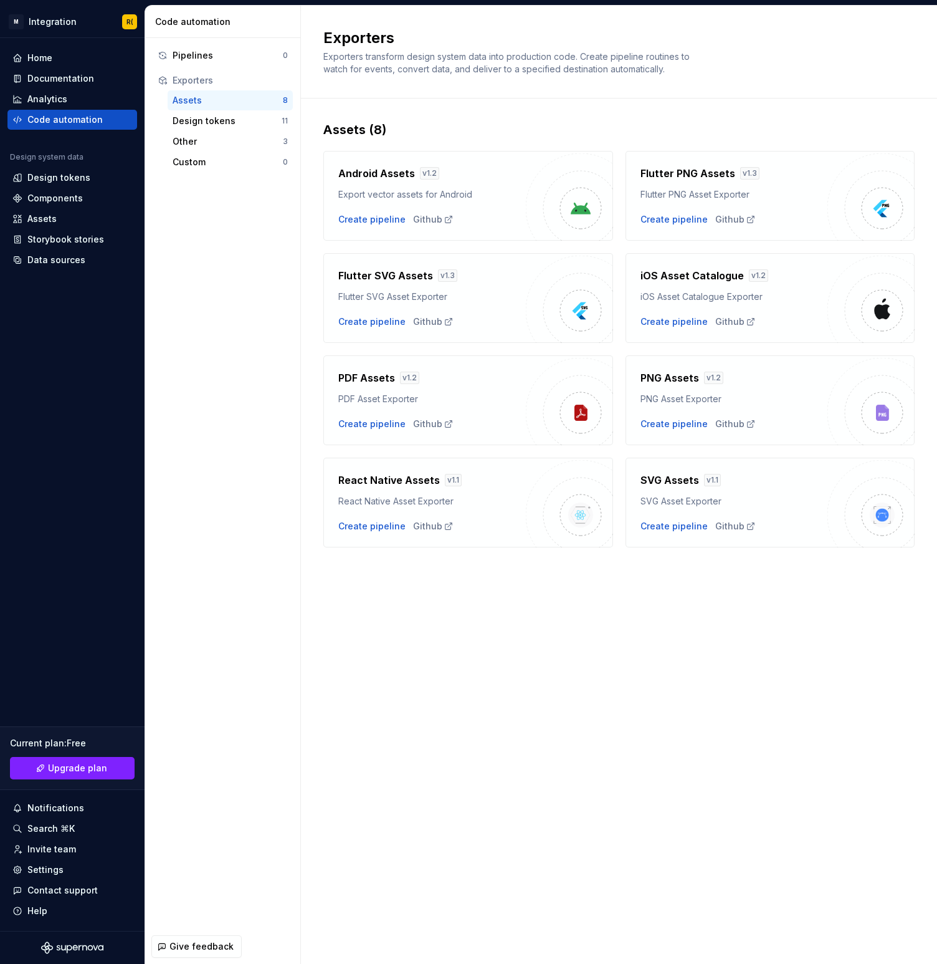
click at [205, 206] on div "Pipelines 0 Exporters Assets 8 Design tokens 11 Other 3 Custom 0" at bounding box center [222, 483] width 155 height 891
click at [201, 62] on div "Pipelines 0" at bounding box center [223, 55] width 140 height 20
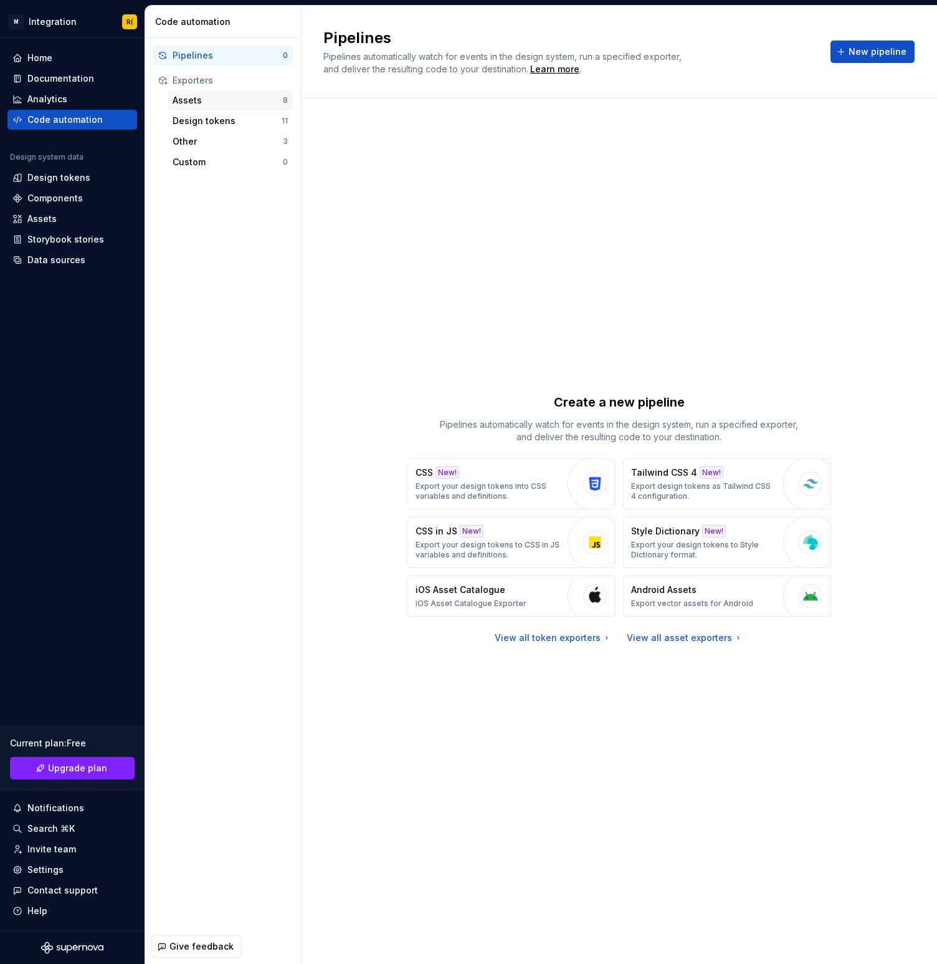
click at [265, 104] on div "Assets" at bounding box center [228, 100] width 110 height 12
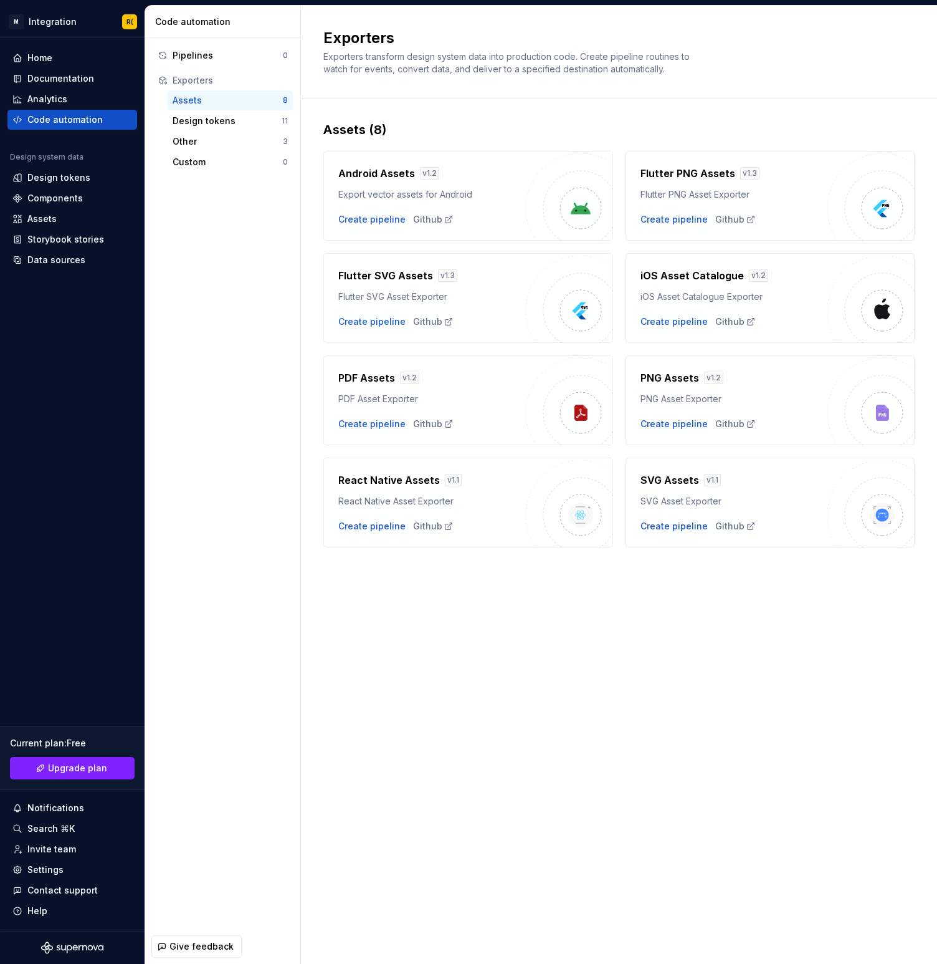
click at [189, 85] on div "Exporters" at bounding box center [230, 80] width 115 height 12
click at [235, 275] on div "Pipelines 0 Exporters Assets 8 Design tokens 11 Other 3 Custom 0" at bounding box center [222, 483] width 155 height 891
click at [207, 119] on div "Design tokens" at bounding box center [227, 121] width 109 height 12
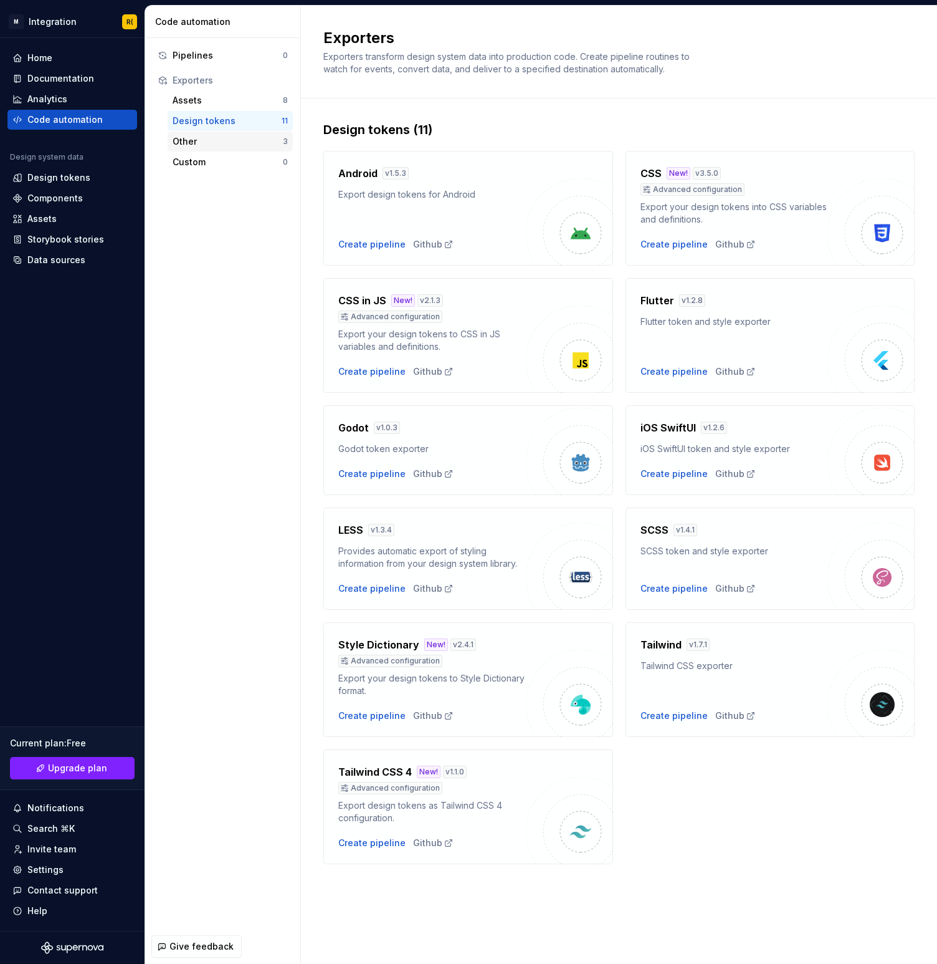
click at [200, 136] on div "Other" at bounding box center [228, 141] width 110 height 12
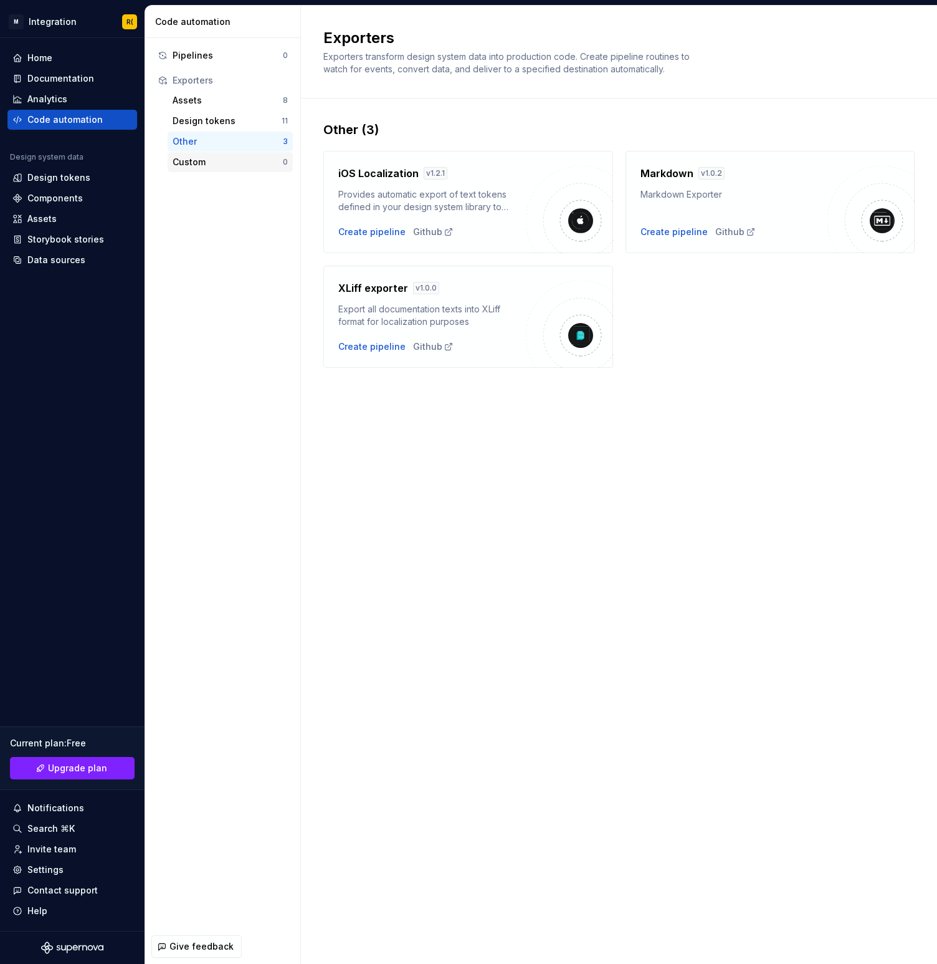
click at [201, 158] on div "Custom" at bounding box center [228, 162] width 110 height 12
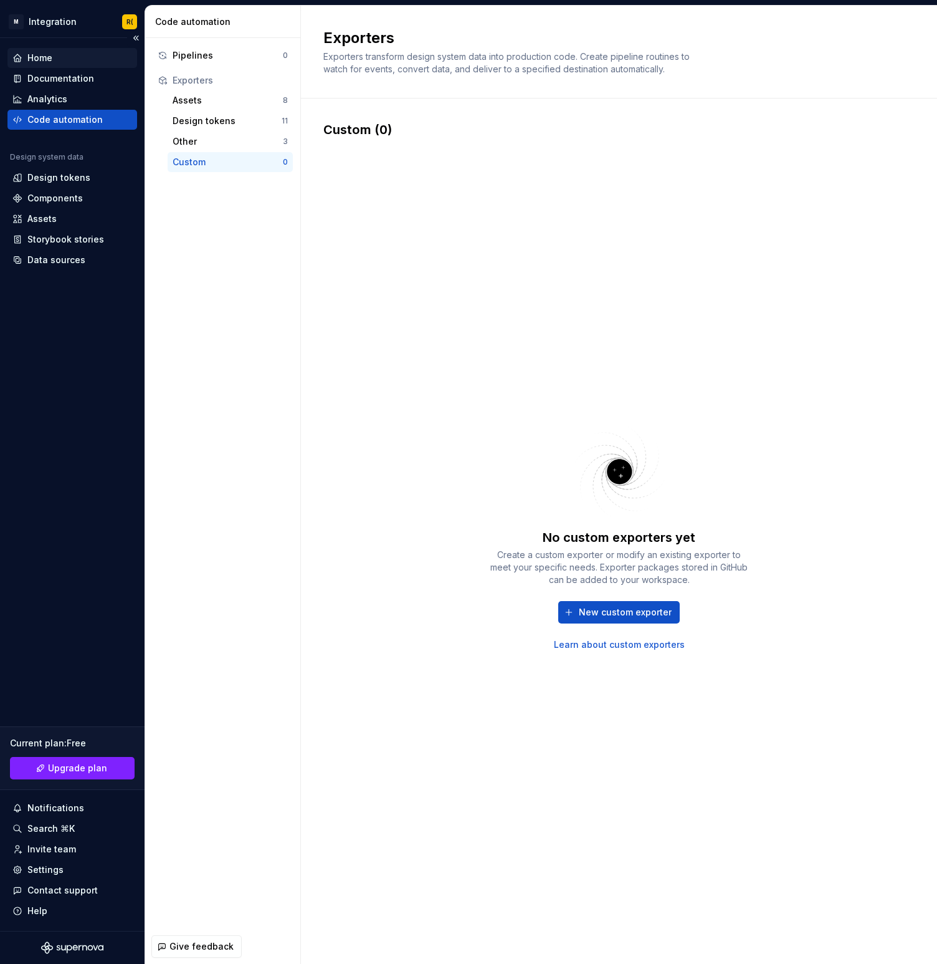
click at [62, 61] on div "Home" at bounding box center [72, 58] width 120 height 12
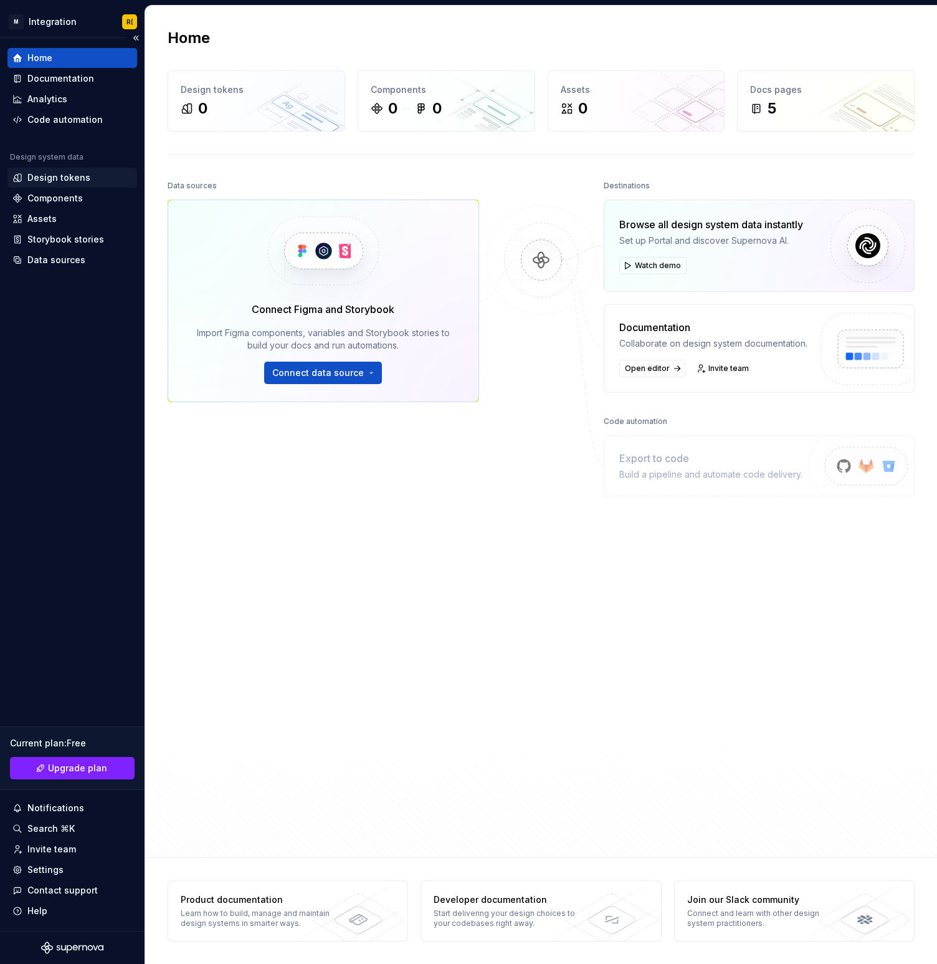
click at [57, 172] on div "Design tokens" at bounding box center [58, 177] width 63 height 12
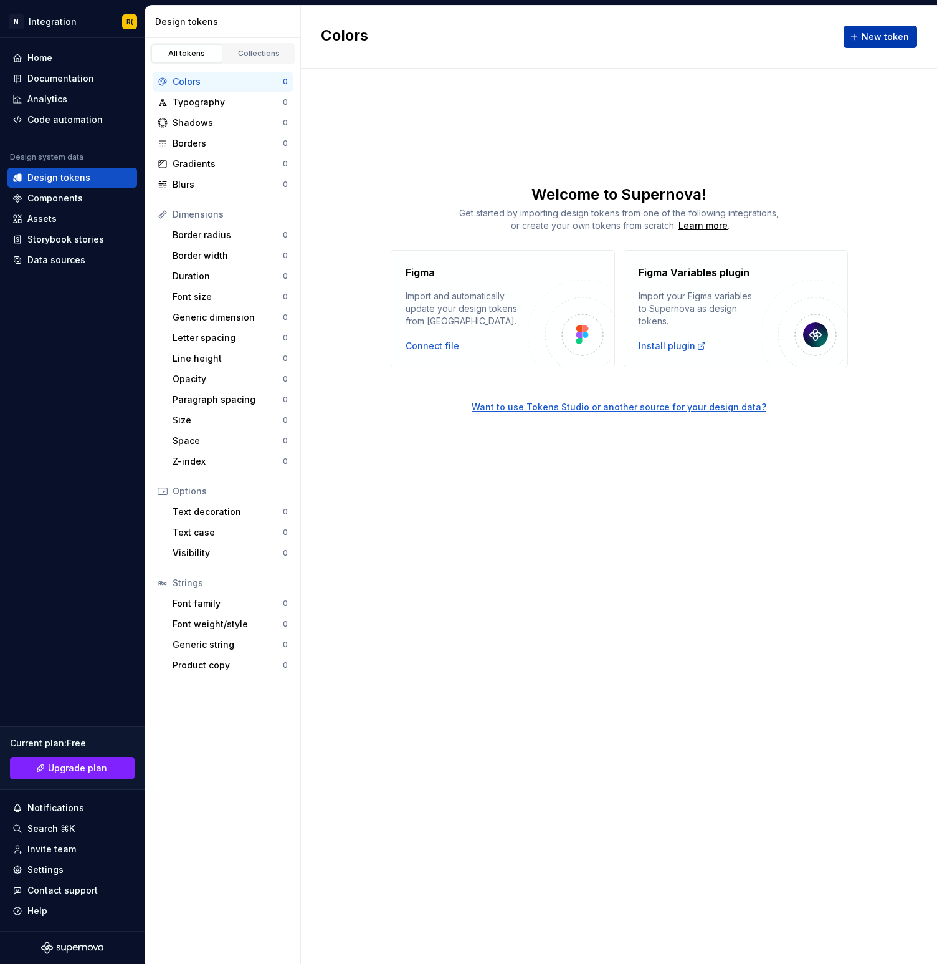
click at [870, 30] on button "New token" at bounding box center [881, 37] width 74 height 22
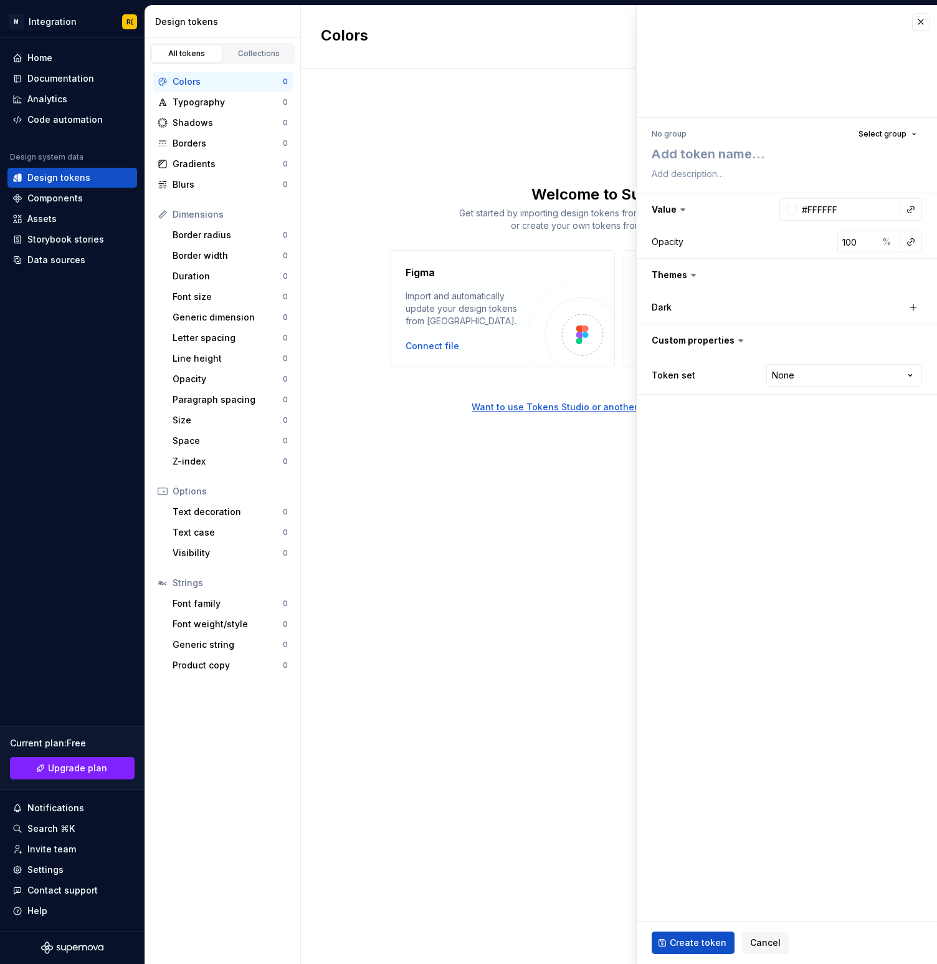
type textarea "*"
click at [507, 143] on div "Colors New token Welcome to Supernova! Get started by importing design tokens f…" at bounding box center [619, 485] width 636 height 958
click at [752, 937] on span "Cancel" at bounding box center [765, 942] width 31 height 12
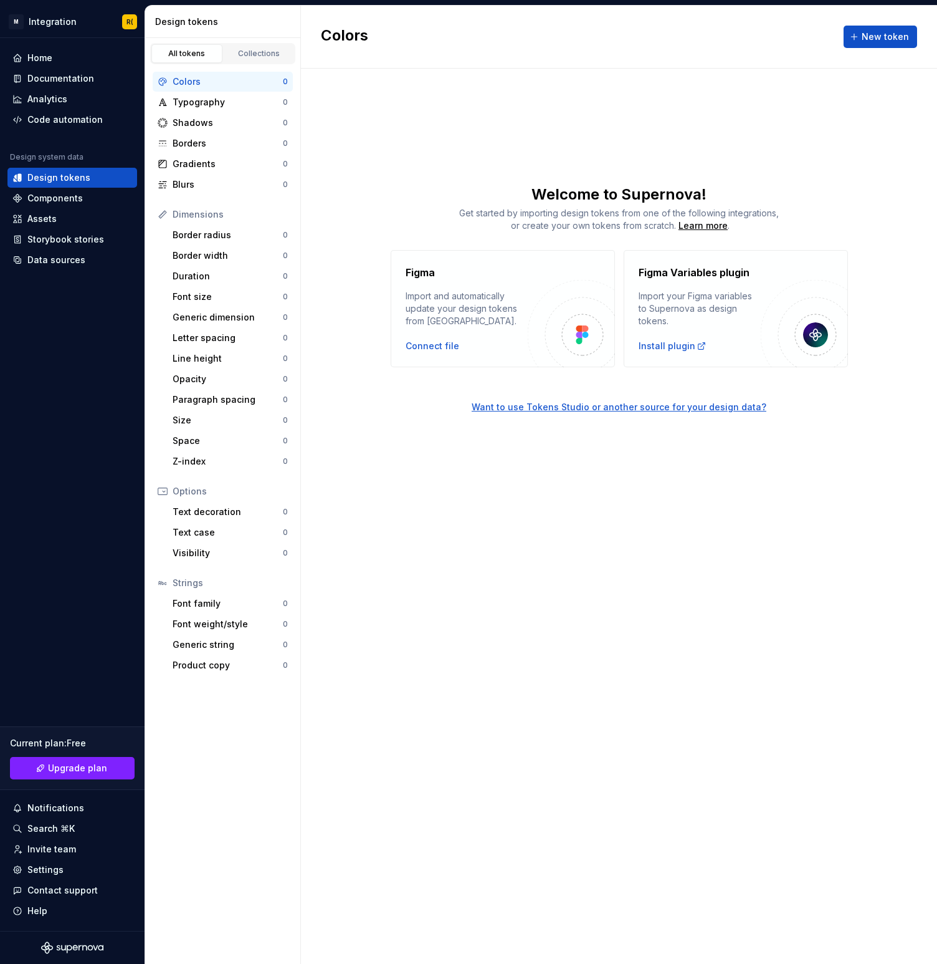
click at [593, 555] on div "Colors New token Welcome to Supernova! Get started by importing design tokens f…" at bounding box center [619, 485] width 636 height 958
click at [618, 404] on div "Want to use Tokens Studio or another source for your design data?" at bounding box center [619, 407] width 295 height 12
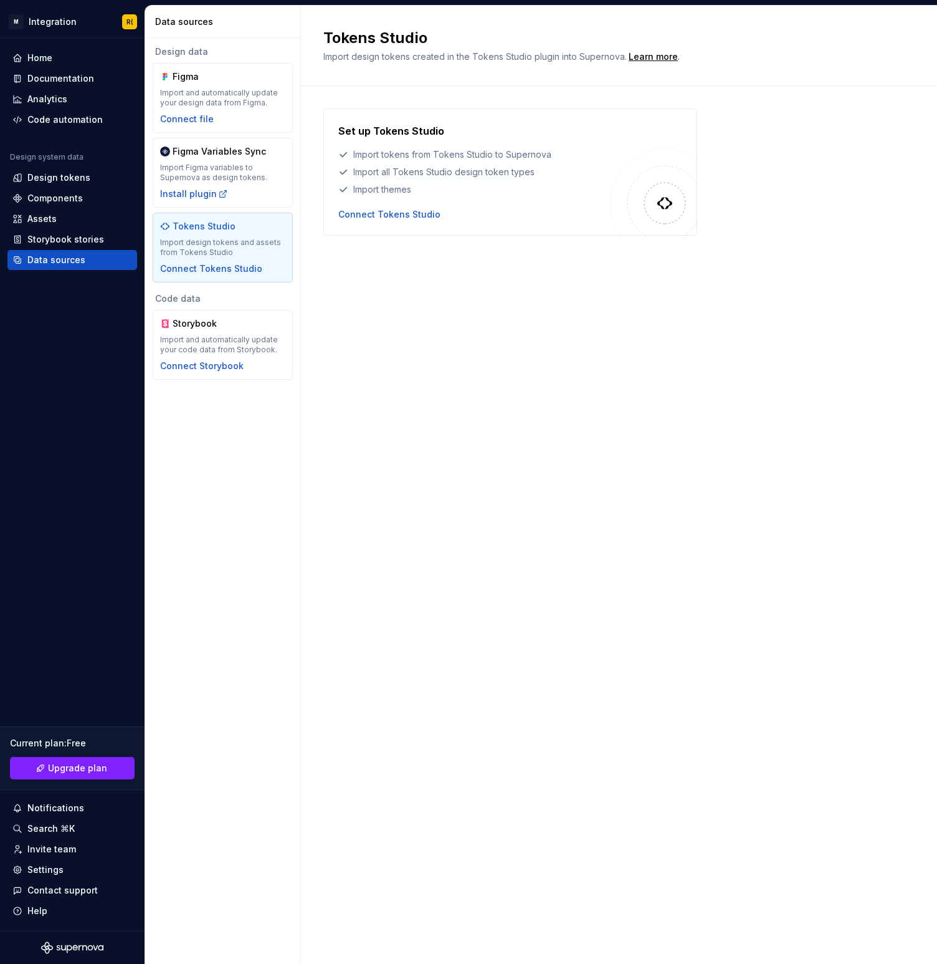
click at [505, 313] on div "Tokens Studio Import design tokens created in the Tokens Studio plugin into Sup…" at bounding box center [619, 485] width 636 height 958
click at [233, 315] on div "Storybook Import and automatically update your code data from Storybook. Connec…" at bounding box center [223, 345] width 140 height 70
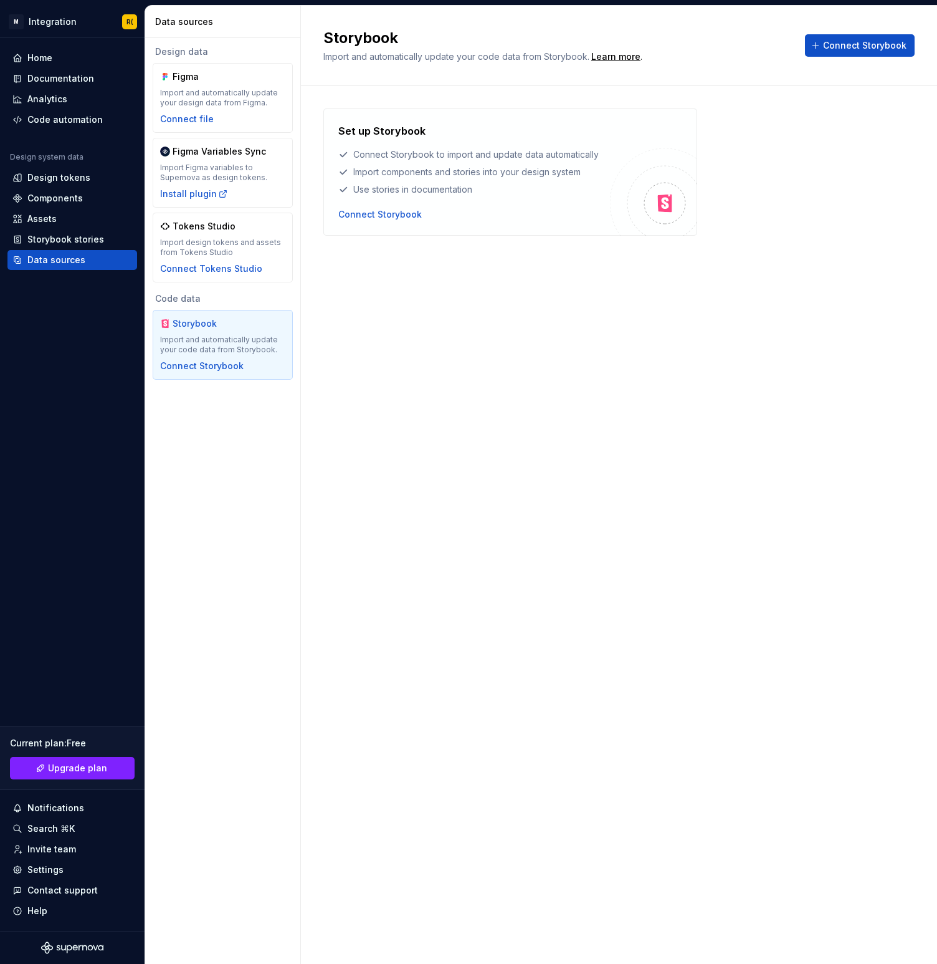
click at [436, 372] on div "Storybook Import and automatically update your code data from Storybook. Learn …" at bounding box center [619, 485] width 636 height 958
click at [299, 215] on div "Design data Figma Import and automatically update your design data from Figma. …" at bounding box center [222, 212] width 155 height 349
click at [265, 230] on div "Tokens Studio" at bounding box center [222, 226] width 125 height 12
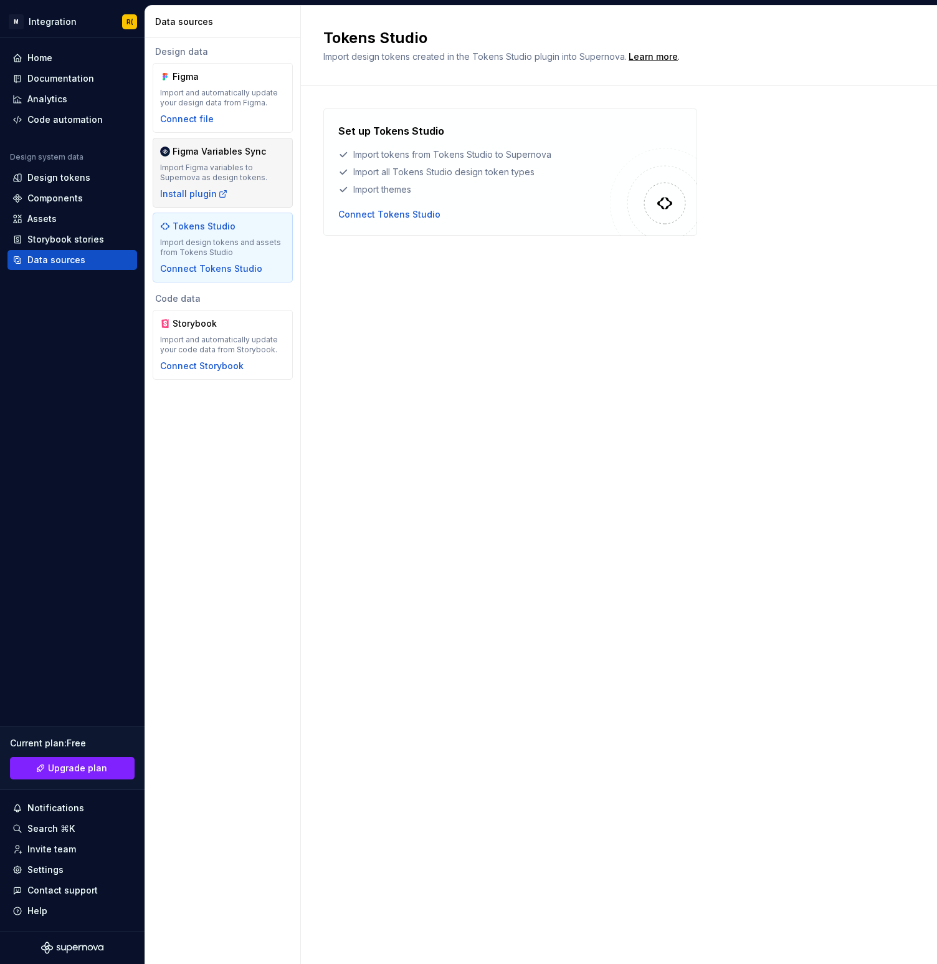
click at [238, 171] on div "Import Figma variables to Supernova as design tokens." at bounding box center [222, 173] width 125 height 20
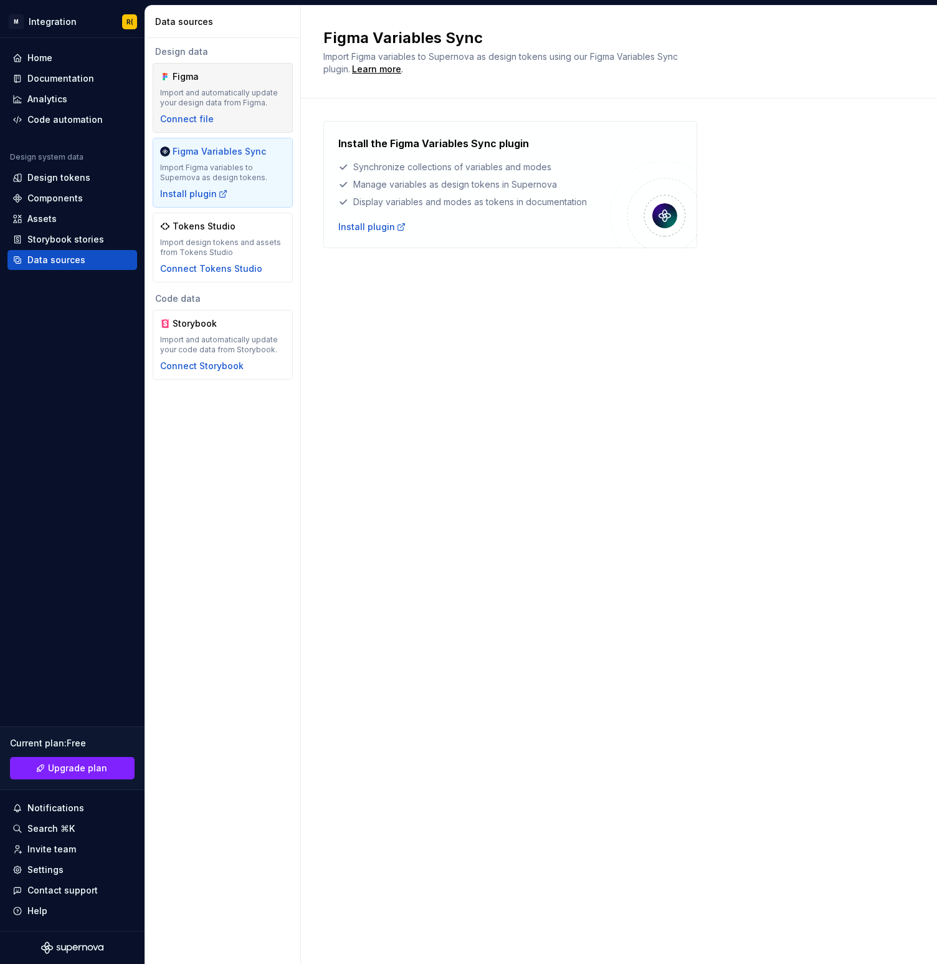
click at [219, 103] on div "Import and automatically update your design data from Figma." at bounding box center [222, 98] width 125 height 20
